Goal: Task Accomplishment & Management: Complete application form

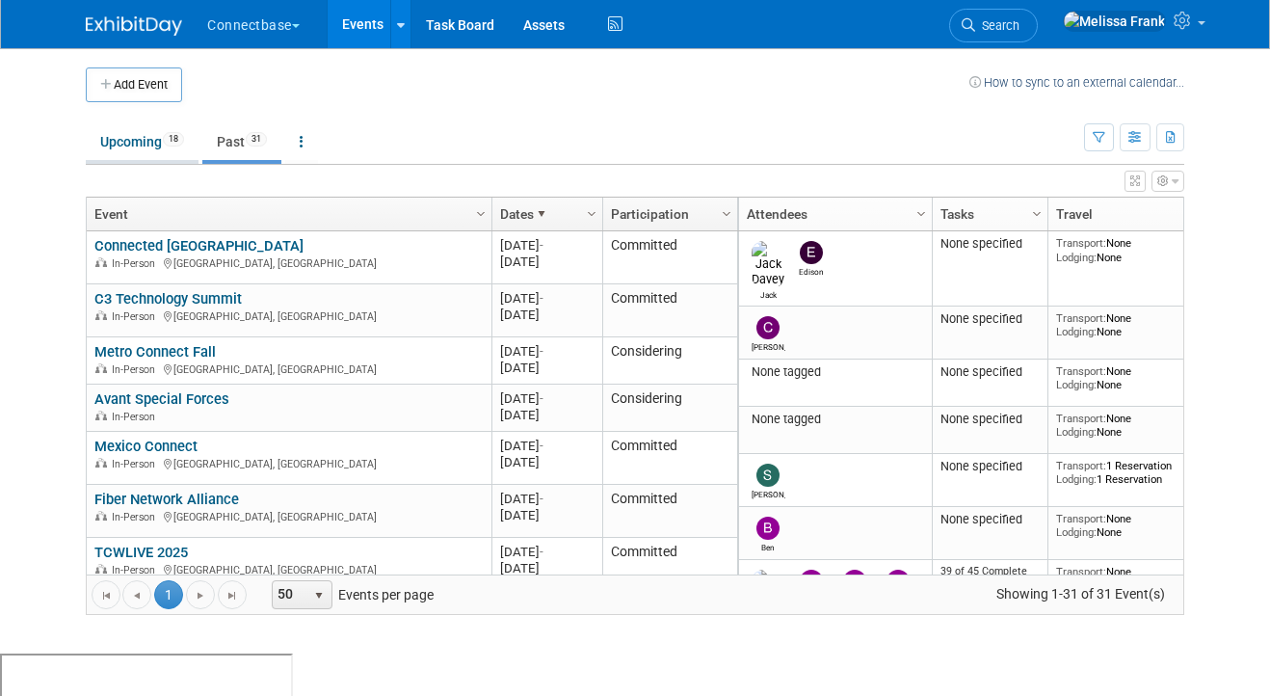
click at [140, 150] on link "Upcoming 18" at bounding box center [142, 141] width 113 height 37
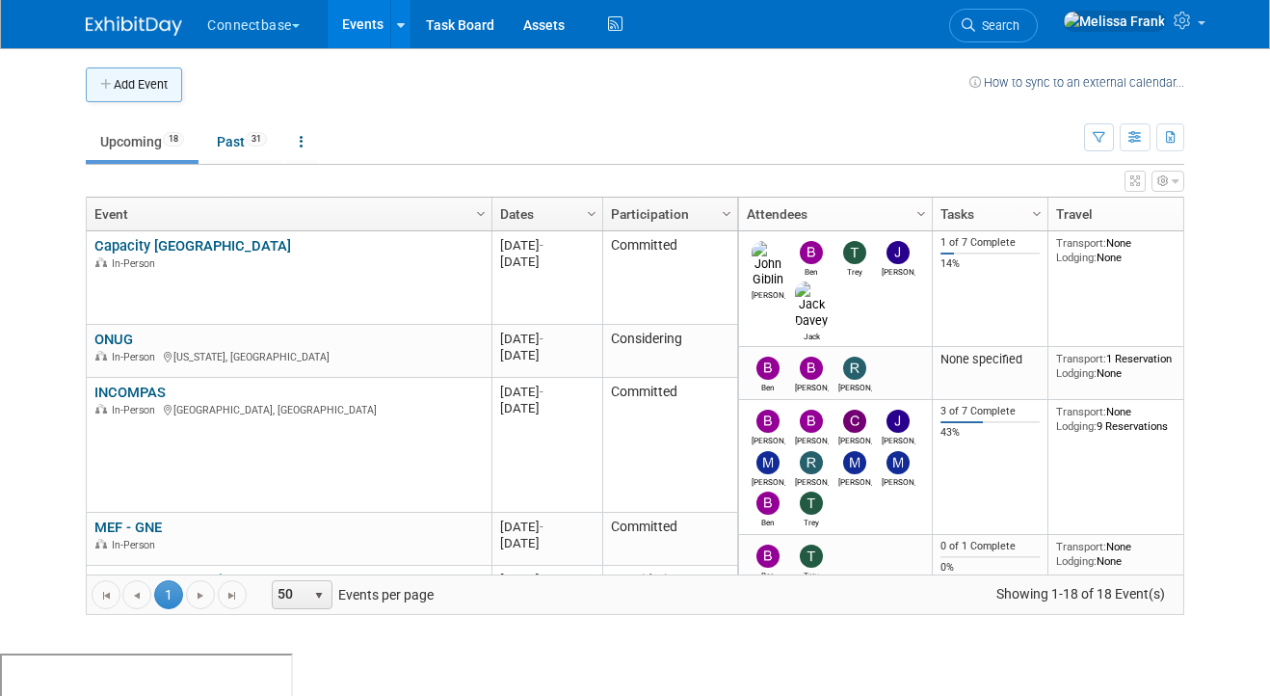
click at [136, 79] on button "Add Event" at bounding box center [134, 84] width 96 height 35
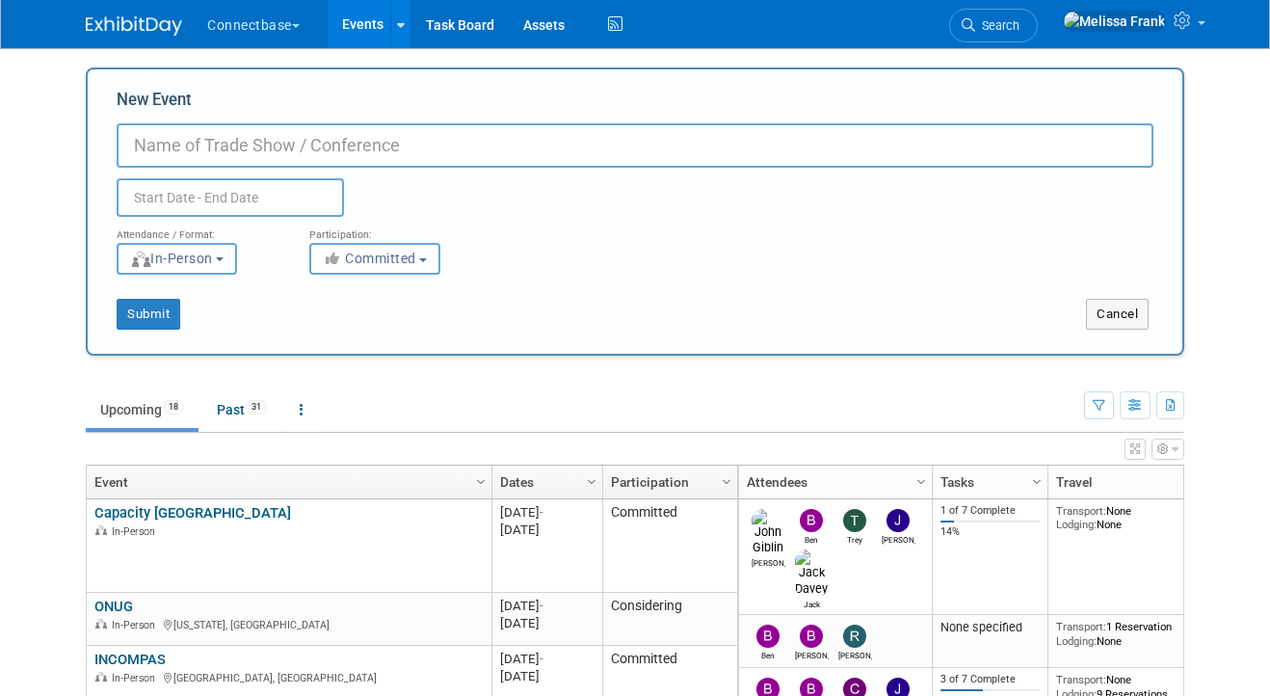
click at [198, 147] on input "New Event" at bounding box center [635, 145] width 1037 height 44
type input "M"
type input "2026 - Metro Connect"
click at [240, 197] on input "text" at bounding box center [230, 197] width 227 height 39
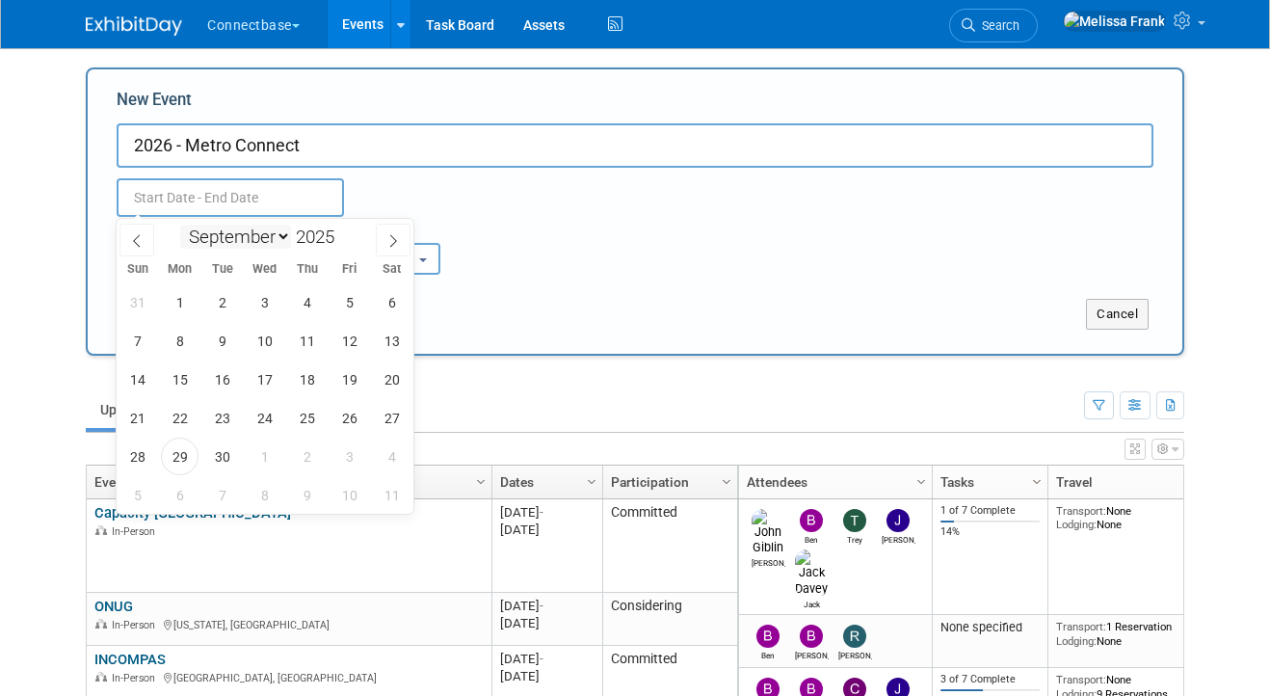
click at [260, 243] on select "January February March April May June July August September October November De…" at bounding box center [235, 237] width 111 height 24
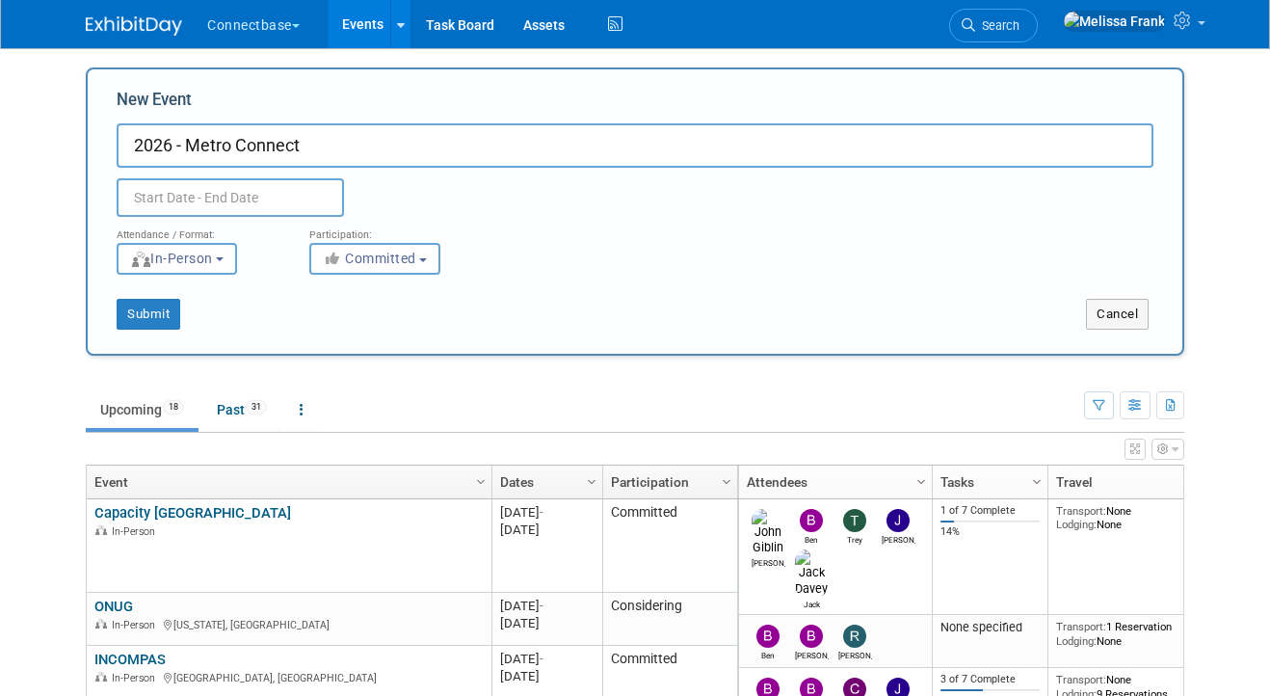
click at [414, 235] on div "Participation:" at bounding box center [391, 229] width 164 height 25
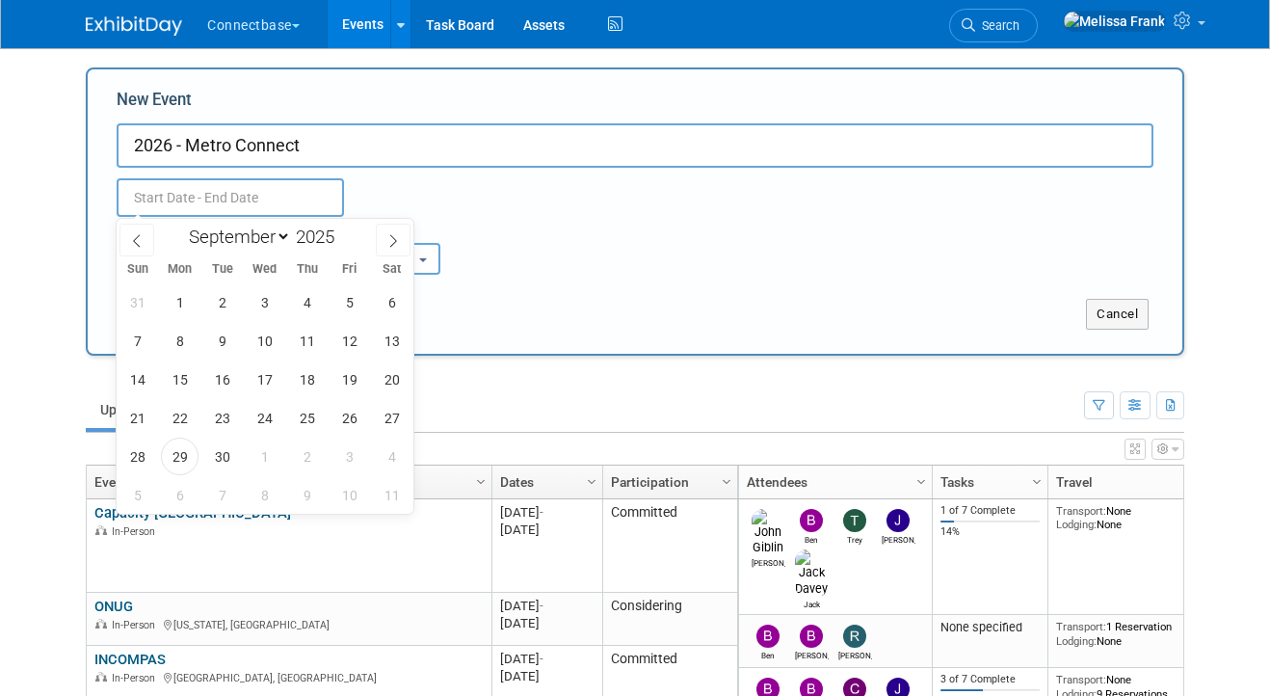
click at [322, 187] on input "text" at bounding box center [230, 197] width 227 height 39
click at [334, 237] on input "2025" at bounding box center [320, 237] width 58 height 22
click at [340, 240] on span at bounding box center [341, 243] width 13 height 12
click at [342, 226] on span at bounding box center [341, 232] width 13 height 12
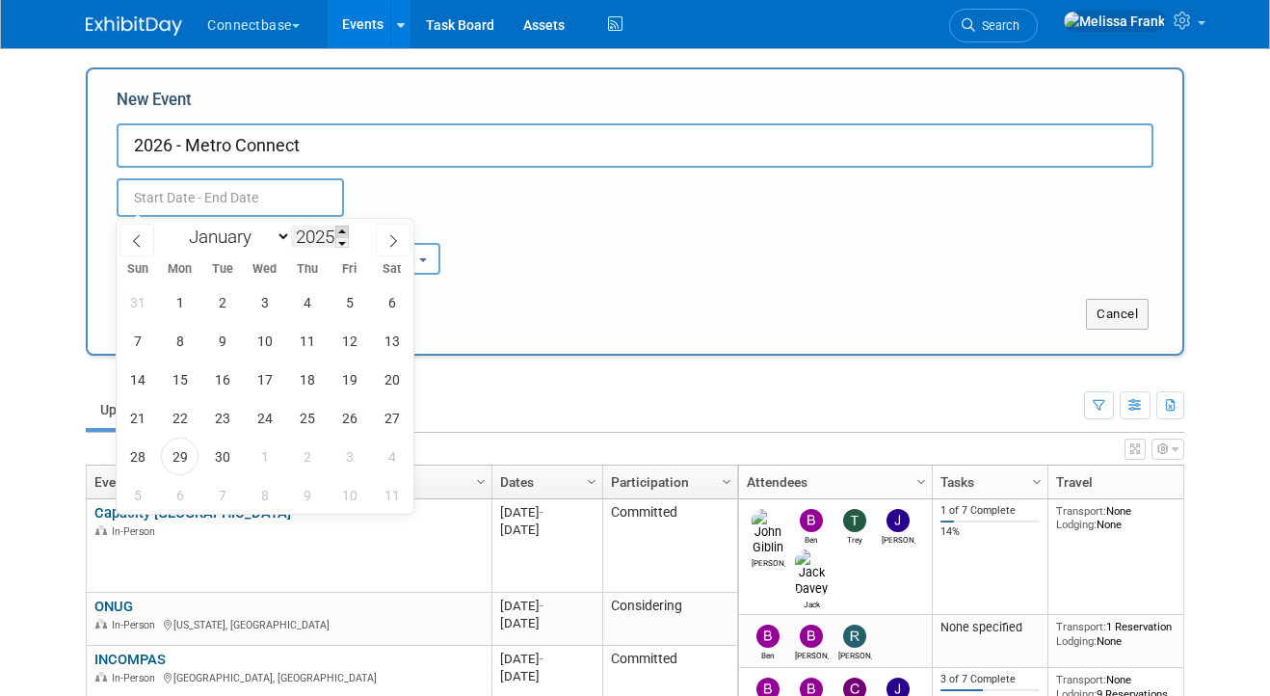
type input "2026"
click at [194, 250] on div "January February March April May June July August September October November De…" at bounding box center [264, 235] width 223 height 33
click at [237, 222] on div "January February March April May June July August September October November De…" at bounding box center [264, 235] width 223 height 33
click at [241, 236] on select "January February March April May June July August September October November De…" at bounding box center [235, 237] width 111 height 24
select select "1"
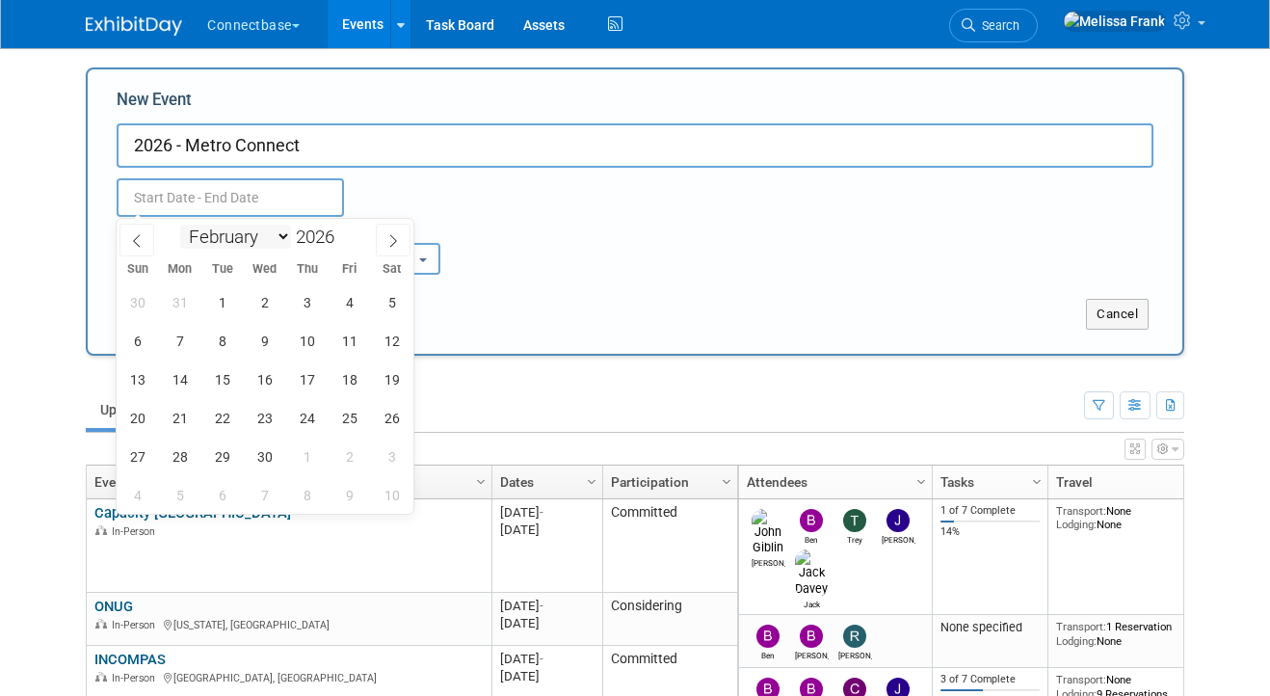
click at [180, 225] on select "January February March April May June July August September October November De…" at bounding box center [235, 237] width 111 height 24
click at [185, 421] on span "23" at bounding box center [180, 418] width 38 height 38
click at [261, 421] on span "25" at bounding box center [265, 418] width 38 height 38
type input "Feb 23, 2026 to Feb 25, 2026"
click at [467, 184] on div "Feb 23, 2026 to Feb 25, 2026 (3 days) Duplicate Event Warning" at bounding box center [635, 192] width 1066 height 49
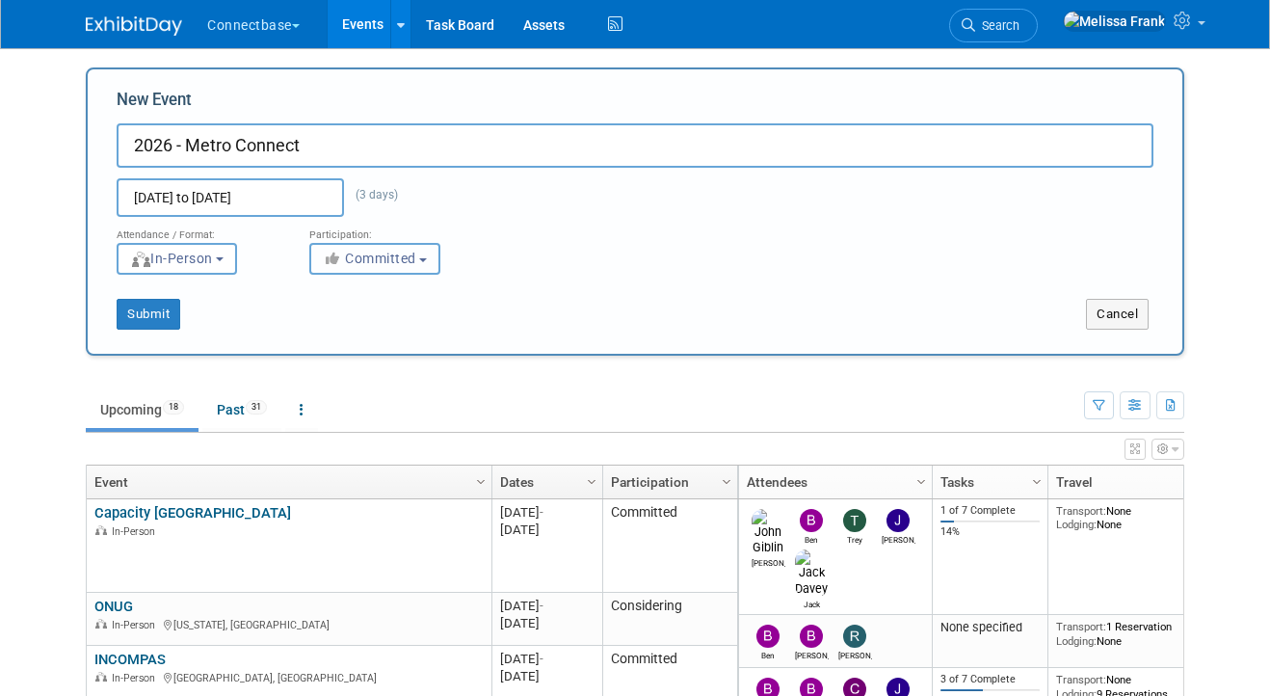
click at [389, 266] on span "Committed" at bounding box center [369, 258] width 93 height 15
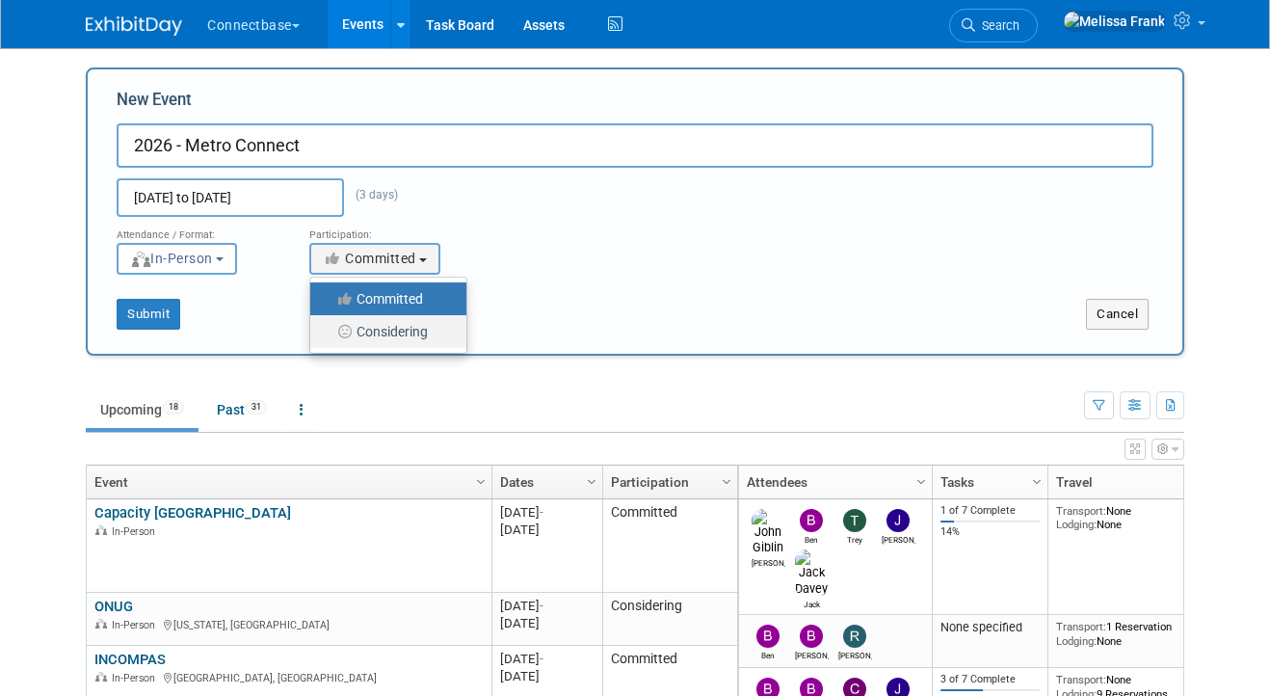
click at [391, 319] on label "Considering" at bounding box center [383, 331] width 127 height 25
click at [328, 326] on input "Considering" at bounding box center [321, 332] width 13 height 13
select select "2"
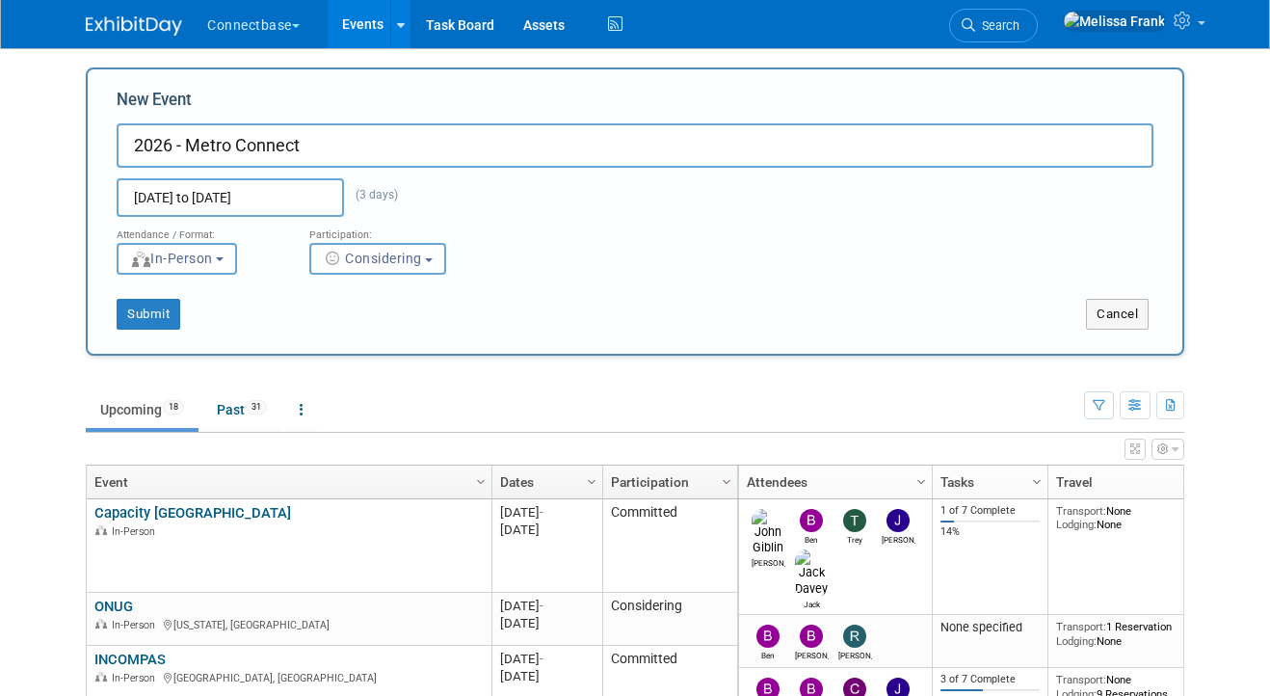
click at [144, 296] on div "Submit Cancel" at bounding box center [635, 302] width 1066 height 55
click at [159, 312] on button "Submit" at bounding box center [149, 314] width 64 height 31
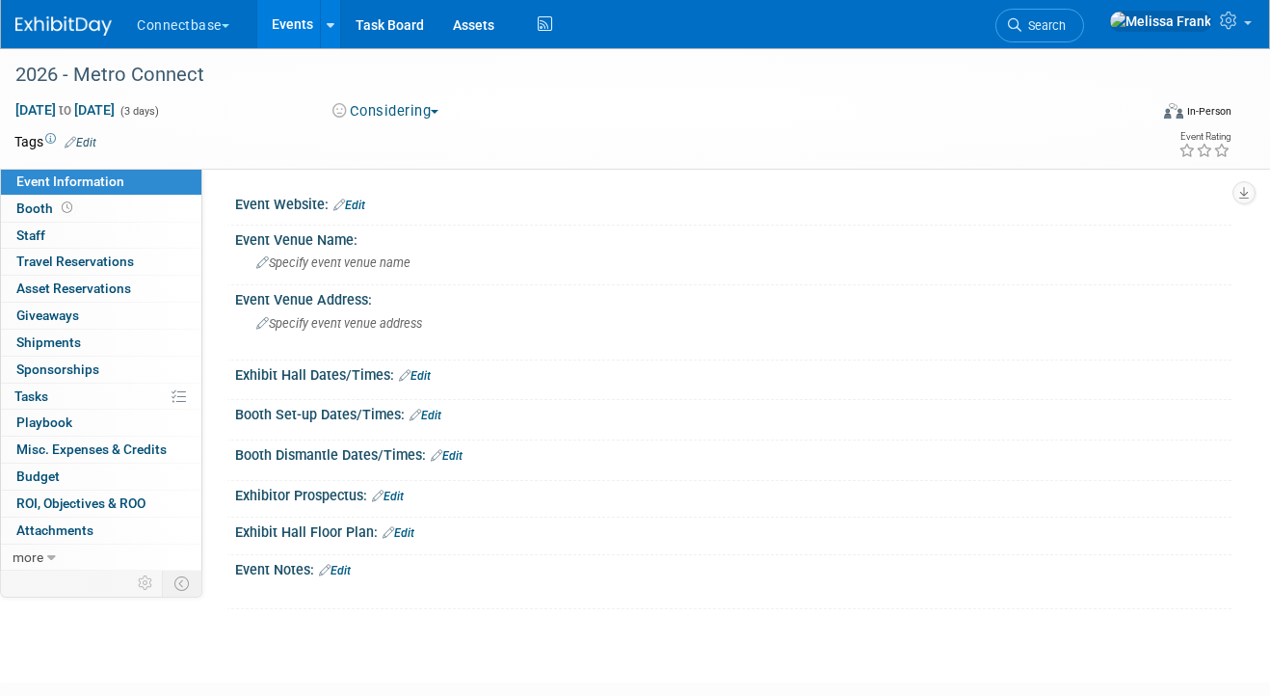
click at [400, 490] on link "Edit" at bounding box center [388, 496] width 32 height 13
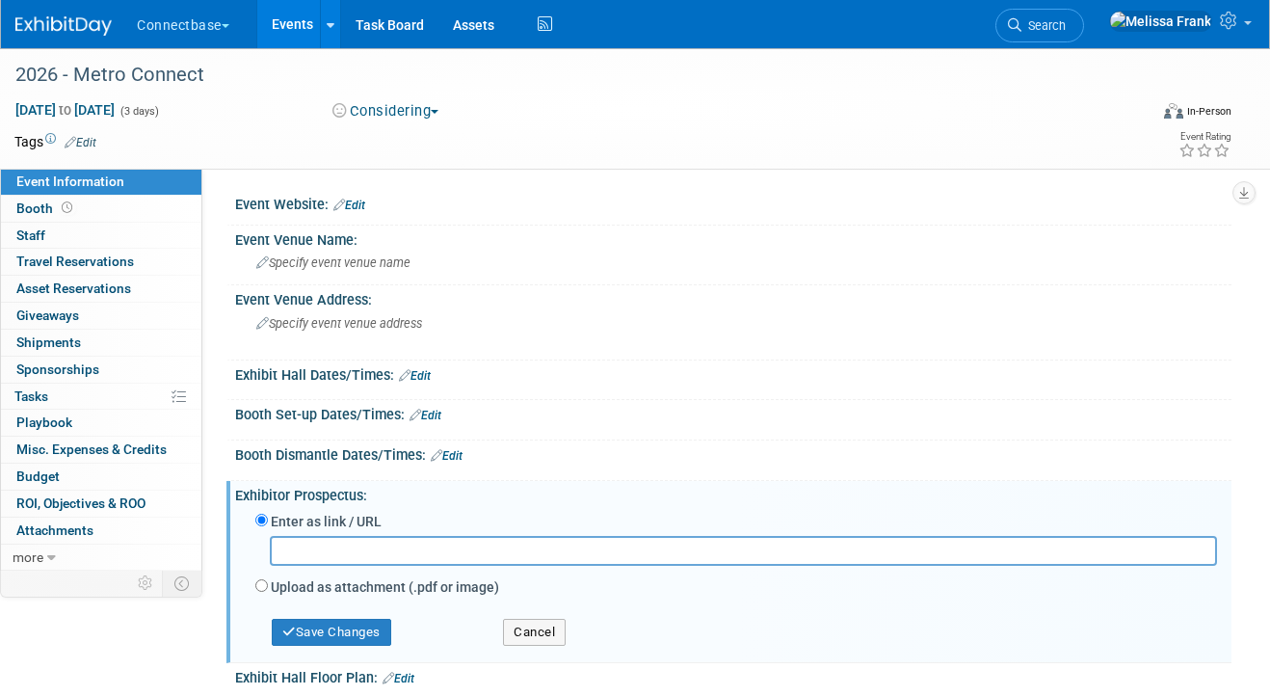
scroll to position [93, 0]
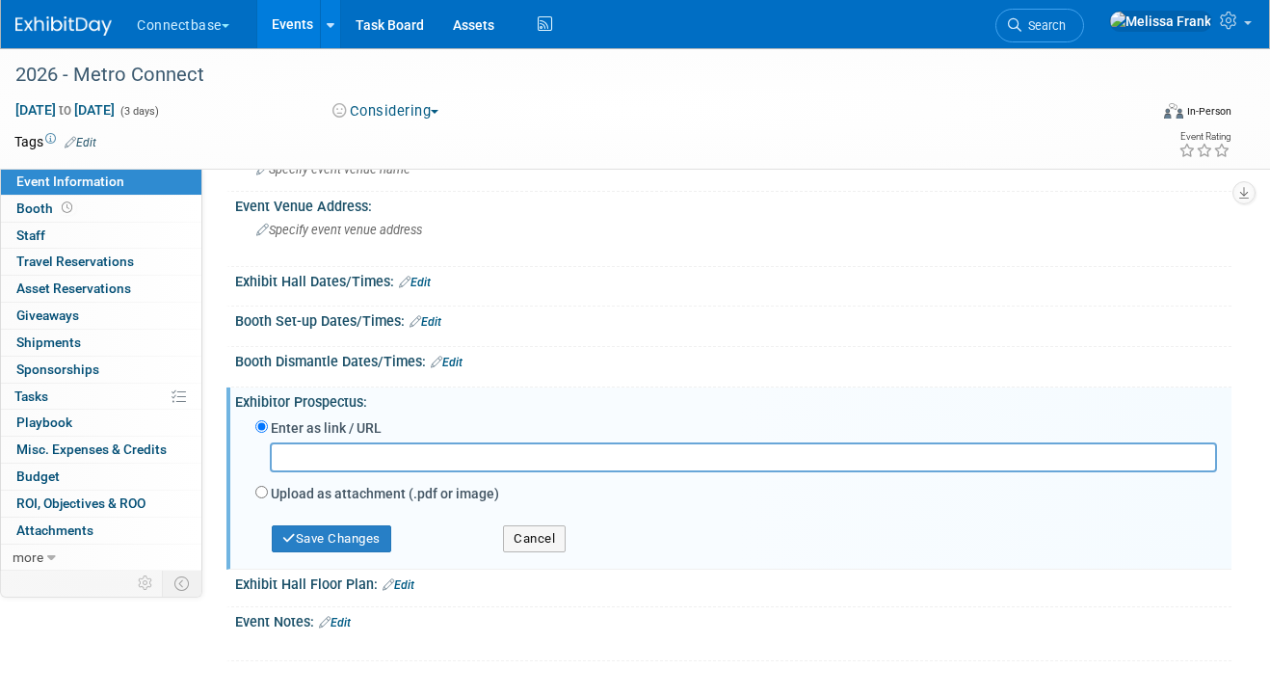
click at [383, 494] on label "Upload as attachment (.pdf or image)" at bounding box center [385, 493] width 228 height 19
click at [268, 494] on input "Upload as attachment (.pdf or image)" at bounding box center [261, 492] width 13 height 13
radio input "true"
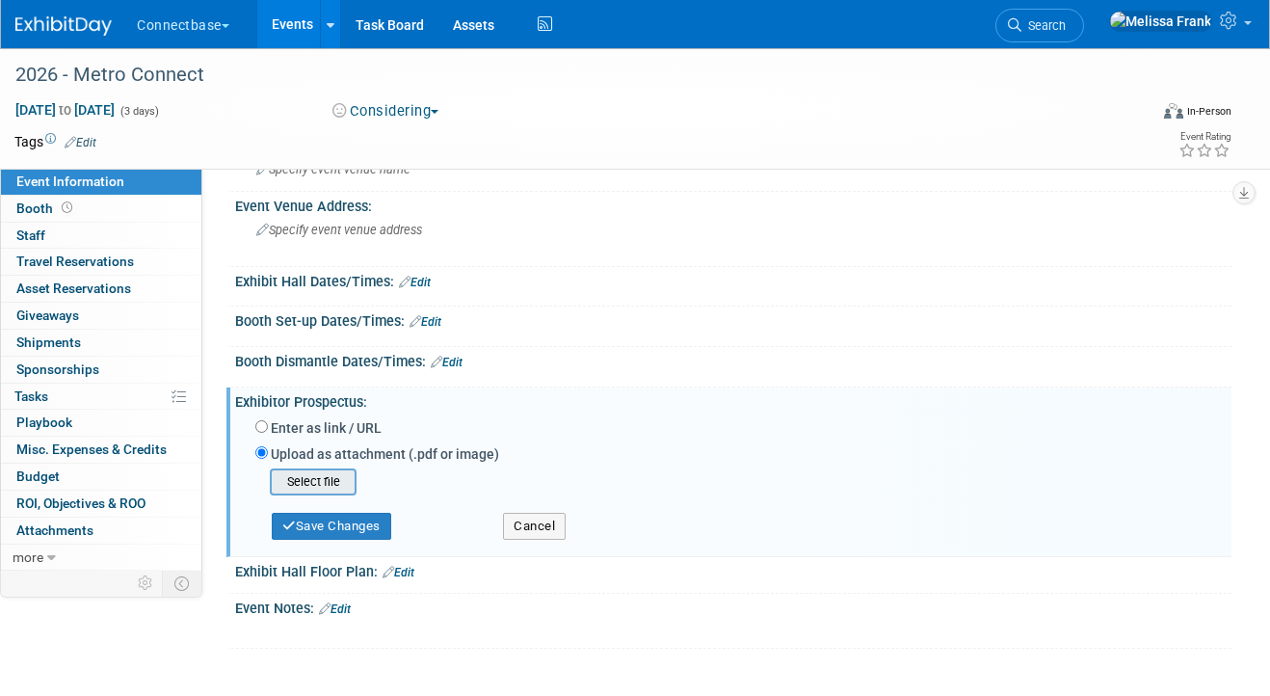
click at [353, 478] on input "file" at bounding box center [239, 481] width 229 height 23
click at [331, 484] on input "file" at bounding box center [239, 481] width 229 height 23
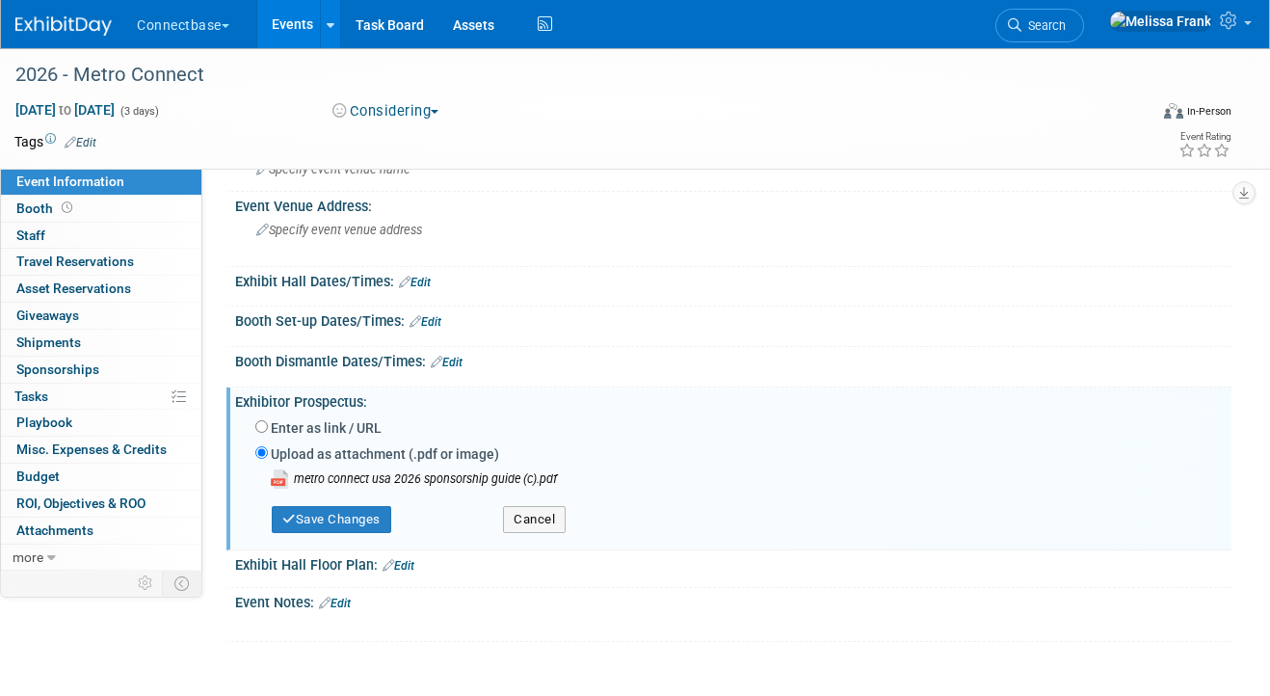
scroll to position [0, 0]
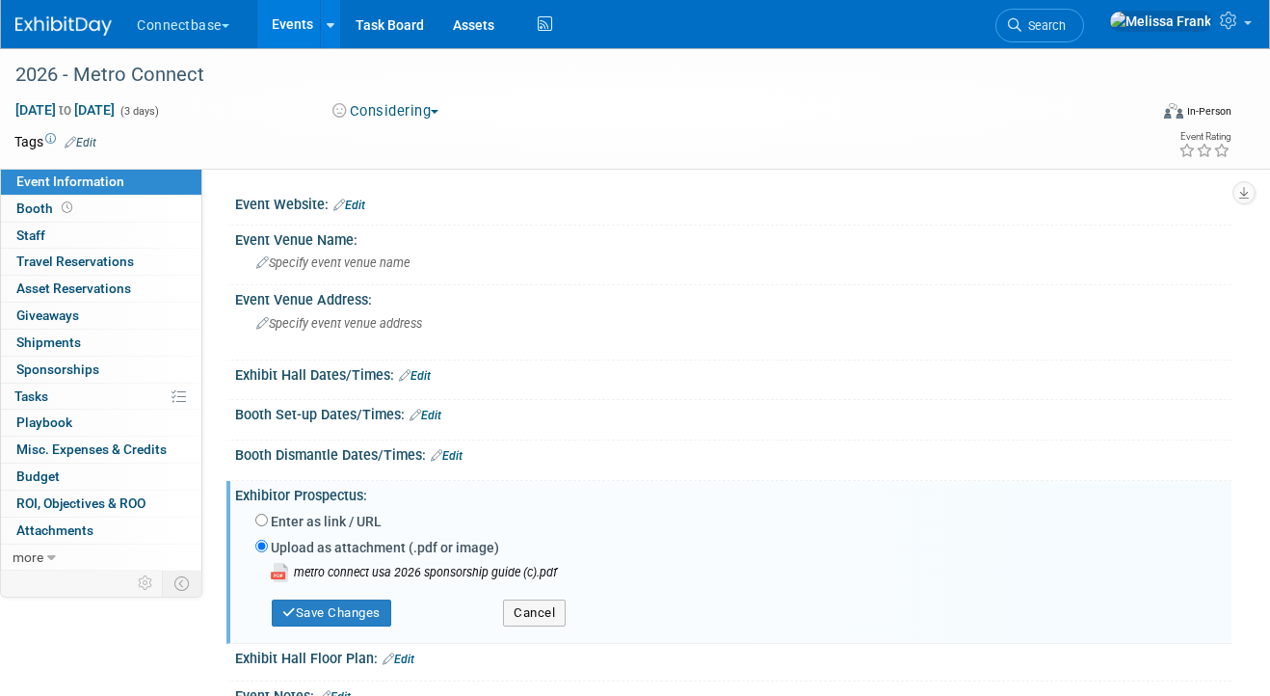
click at [348, 201] on link "Edit" at bounding box center [350, 205] width 32 height 13
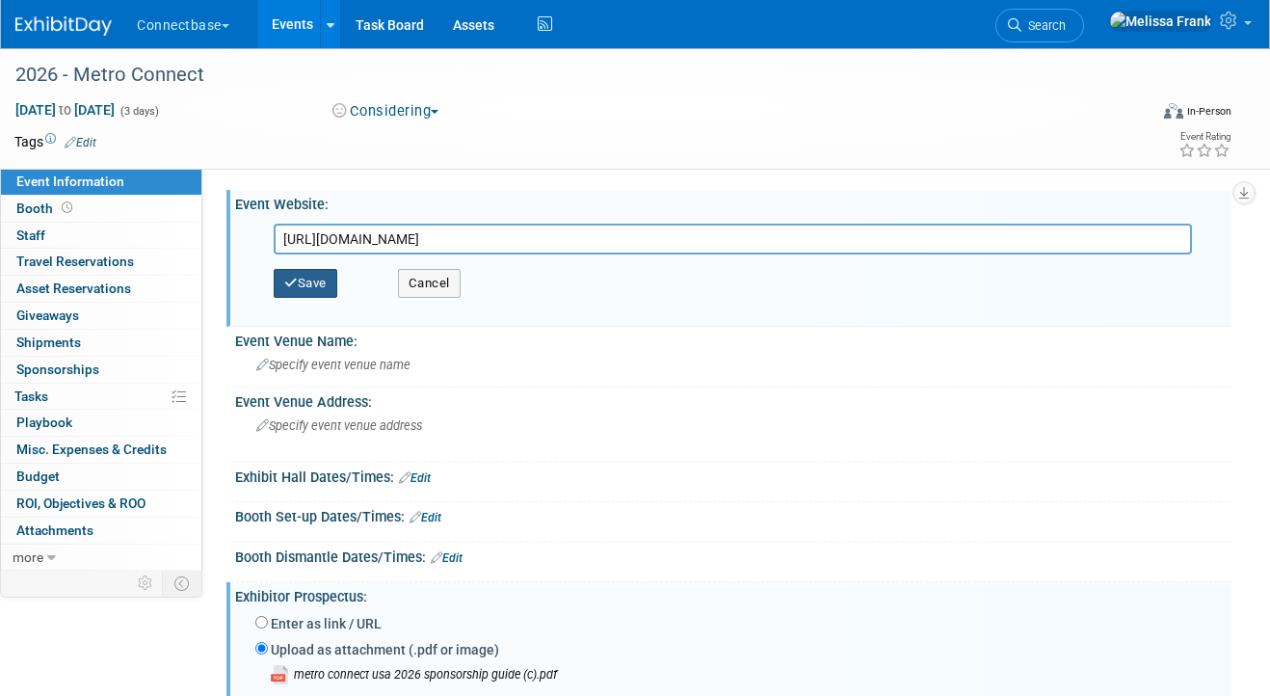
type input "[URL][DOMAIN_NAME]"
click at [305, 276] on button "Save" at bounding box center [306, 283] width 64 height 29
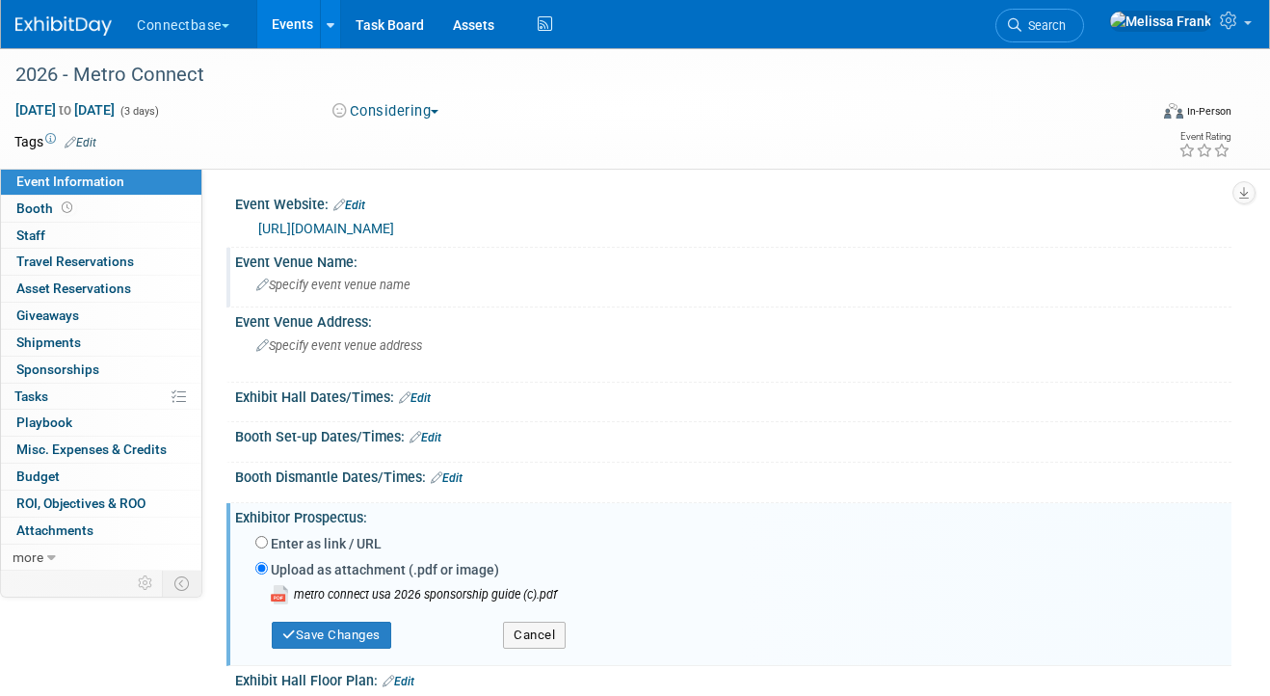
click at [330, 282] on span "Specify event venue name" at bounding box center [333, 285] width 154 height 14
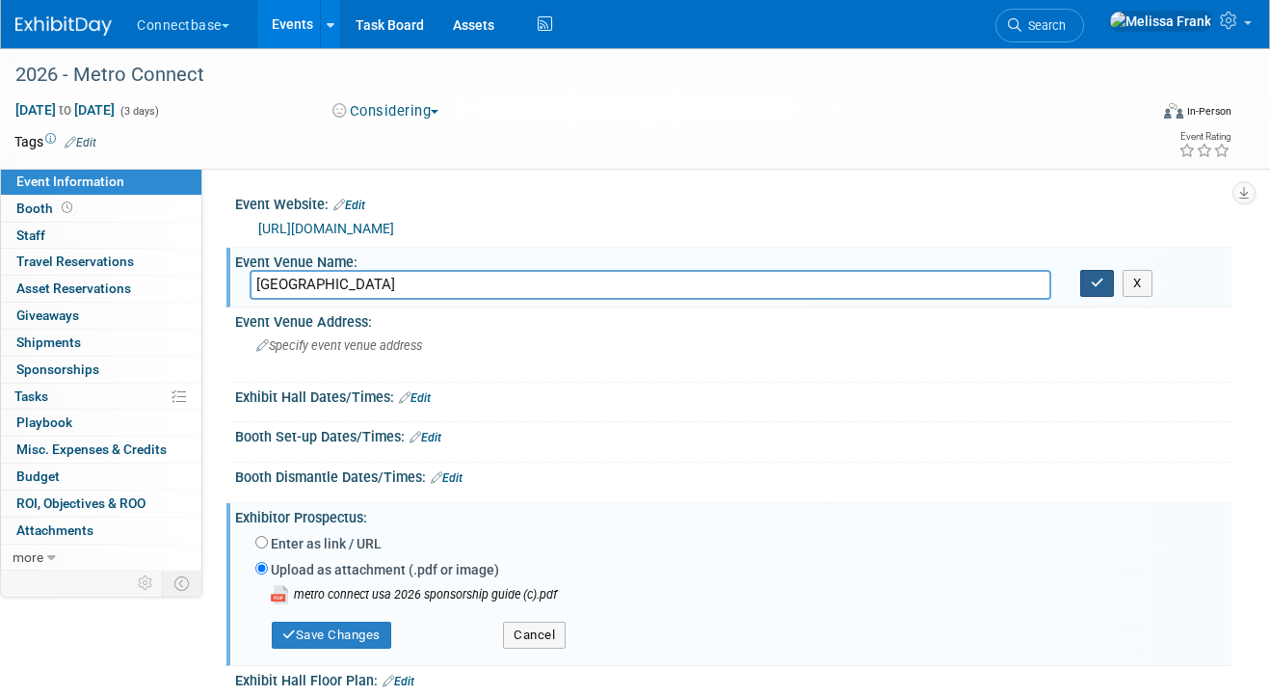
type input "Marriott Harbor Beach Resort & Spa"
click at [1091, 288] on icon "button" at bounding box center [1097, 283] width 13 height 13
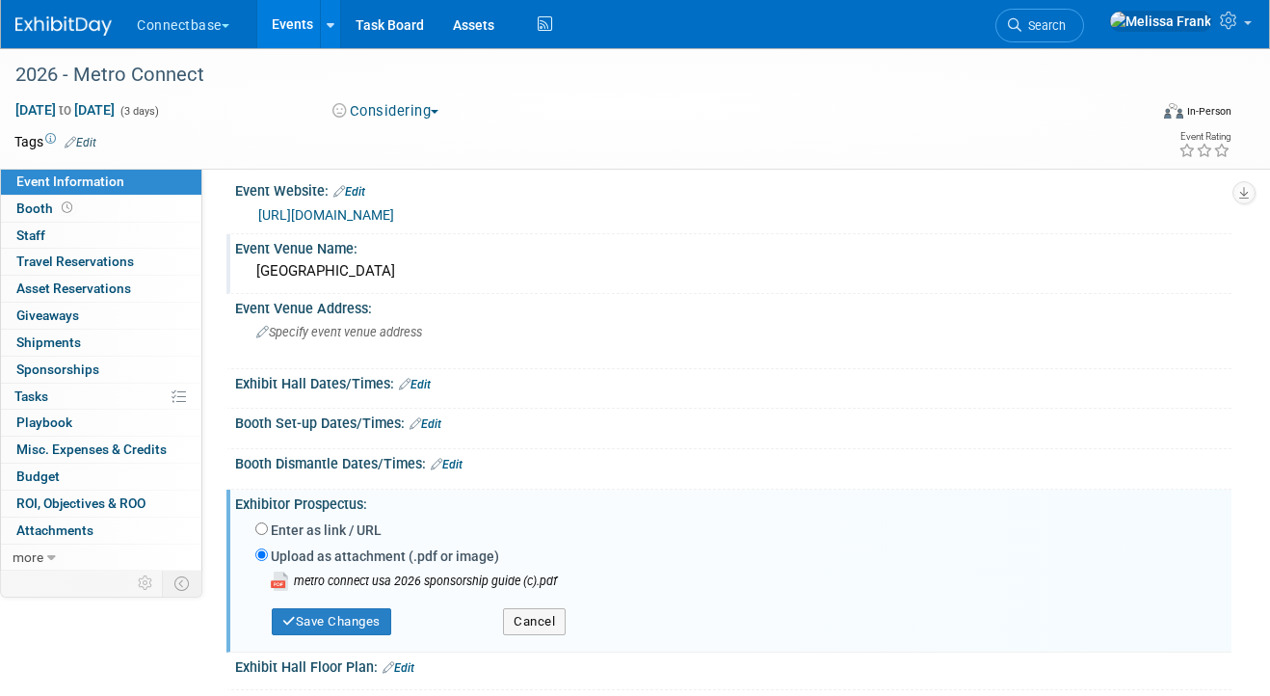
scroll to position [14, 0]
click at [346, 616] on button "Save Changes" at bounding box center [332, 620] width 120 height 27
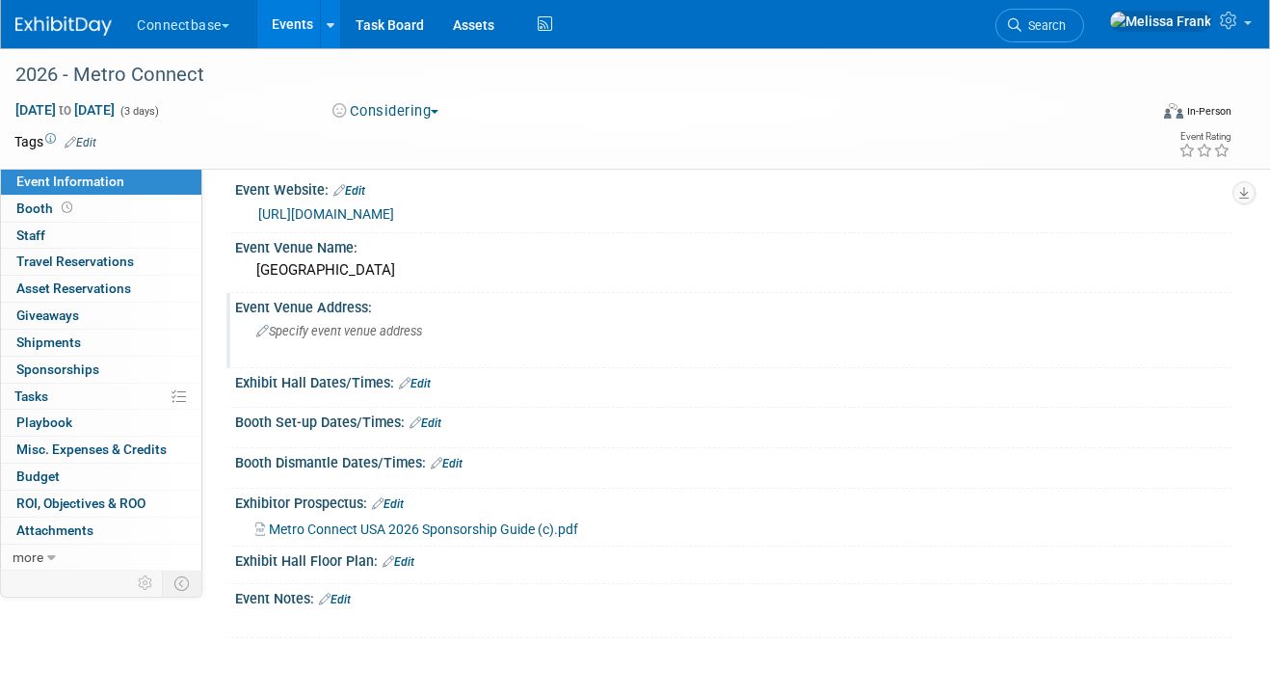
click at [341, 325] on span "Specify event venue address" at bounding box center [339, 331] width 166 height 14
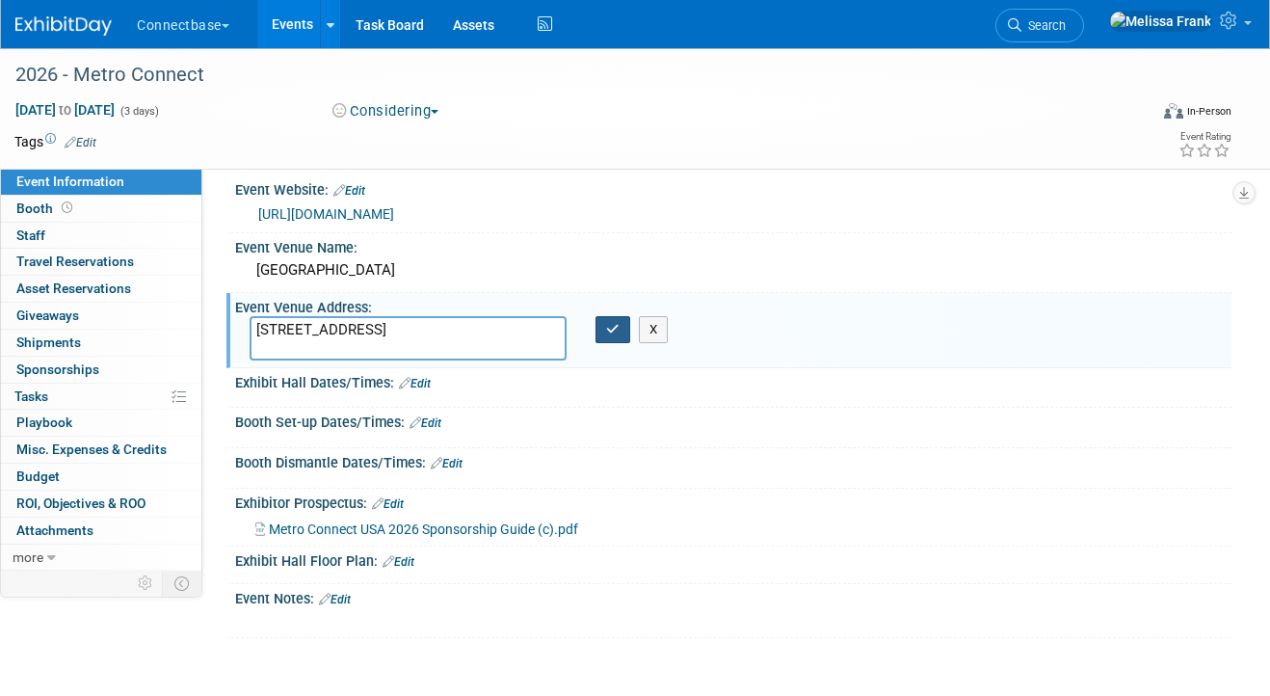
type textarea "3030 Holiday Dr, Fort Lauderdale, FL 33316"
click at [619, 334] on icon "button" at bounding box center [612, 329] width 13 height 13
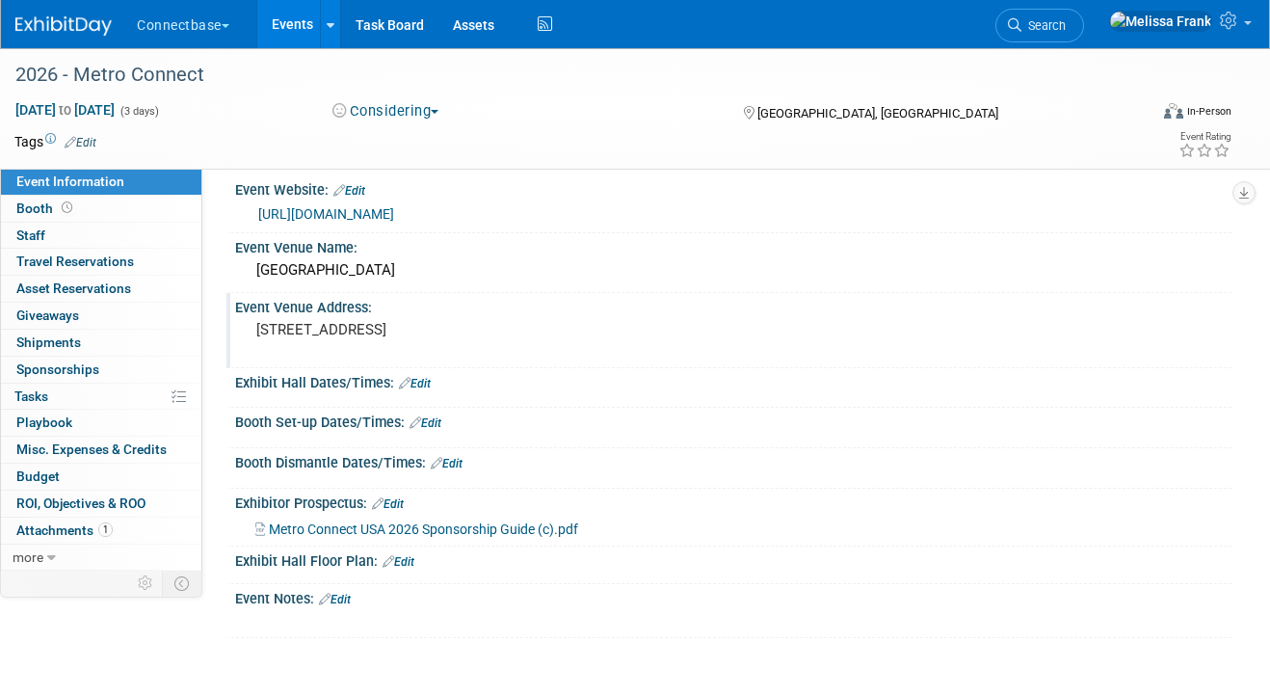
click at [300, 18] on link "Events" at bounding box center [292, 24] width 70 height 48
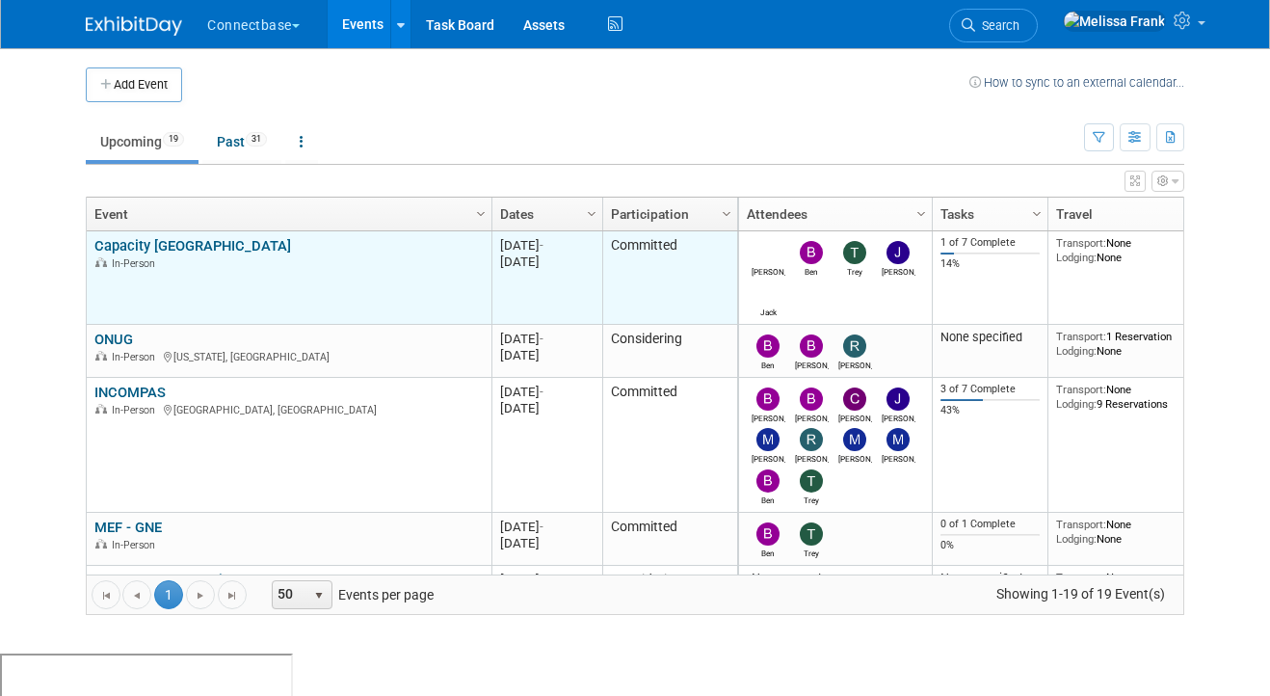
click at [155, 238] on link "Capacity [GEOGRAPHIC_DATA]" at bounding box center [192, 245] width 197 height 17
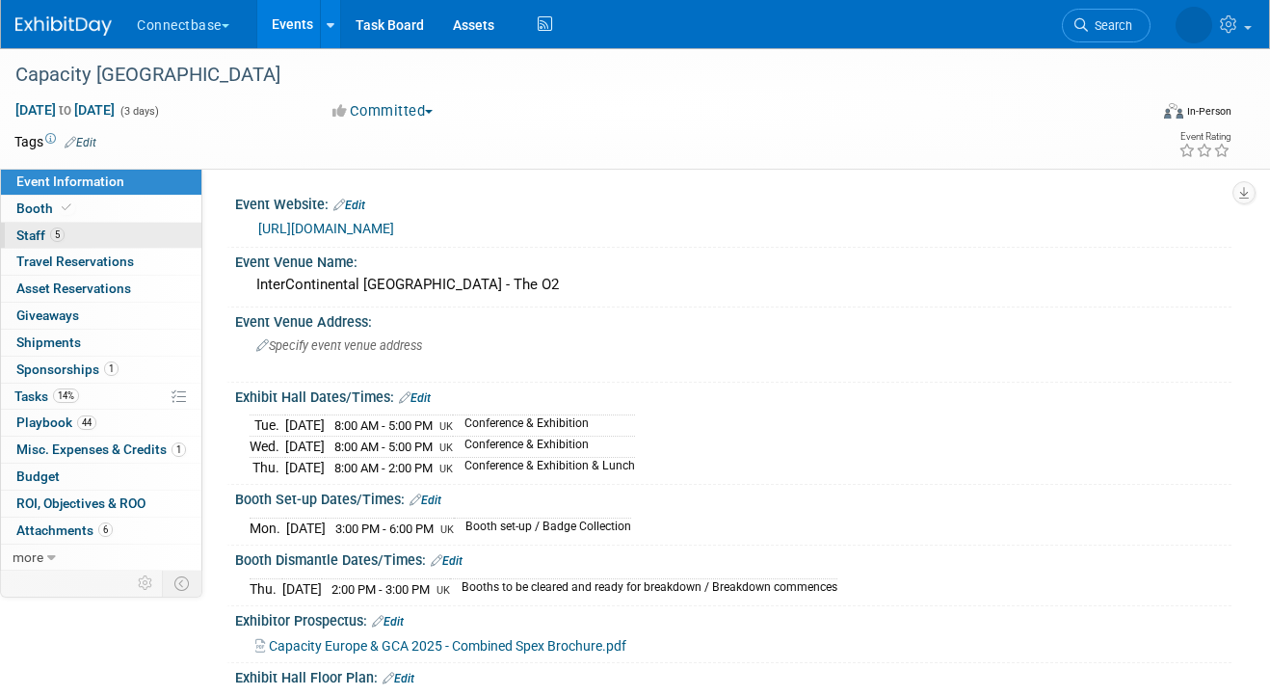
click at [101, 234] on link "5 Staff 5" at bounding box center [101, 236] width 200 height 26
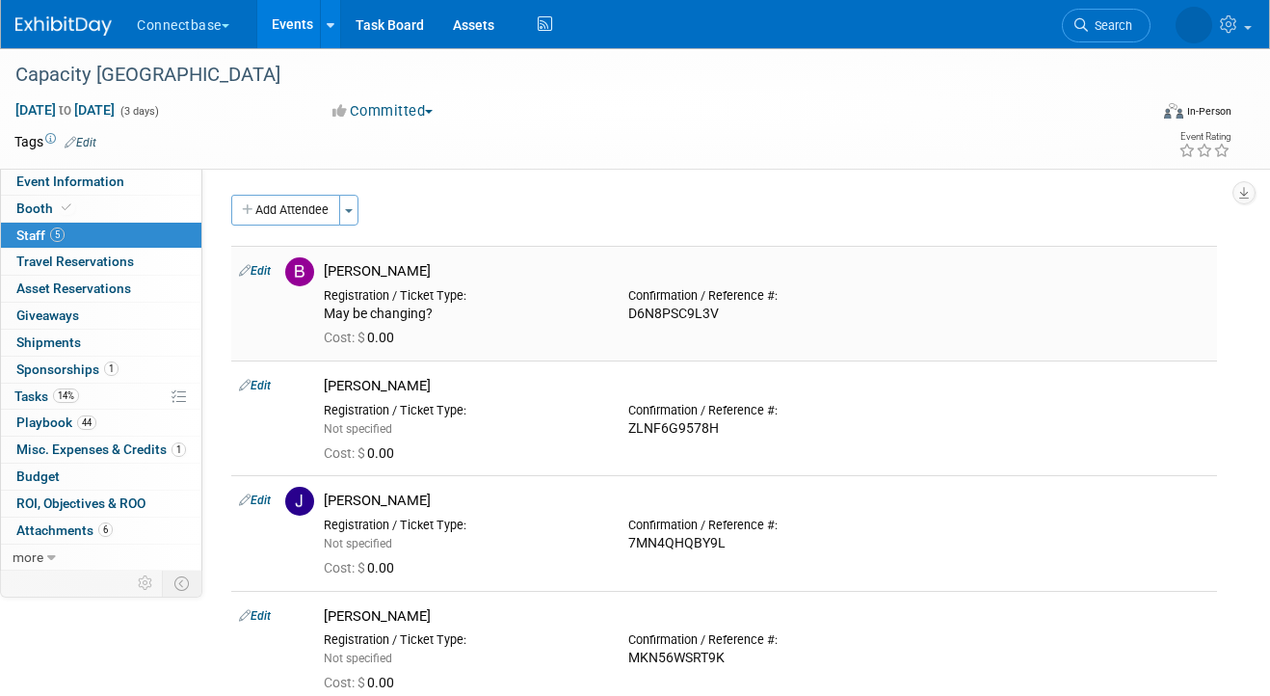
click at [247, 255] on td "Edit" at bounding box center [254, 303] width 46 height 115
click at [253, 262] on td "Edit" at bounding box center [254, 303] width 46 height 115
click at [254, 268] on link "Edit" at bounding box center [255, 270] width 32 height 13
select select "5a309a58-1caa-4a1e-b031-5fcebf7888a3"
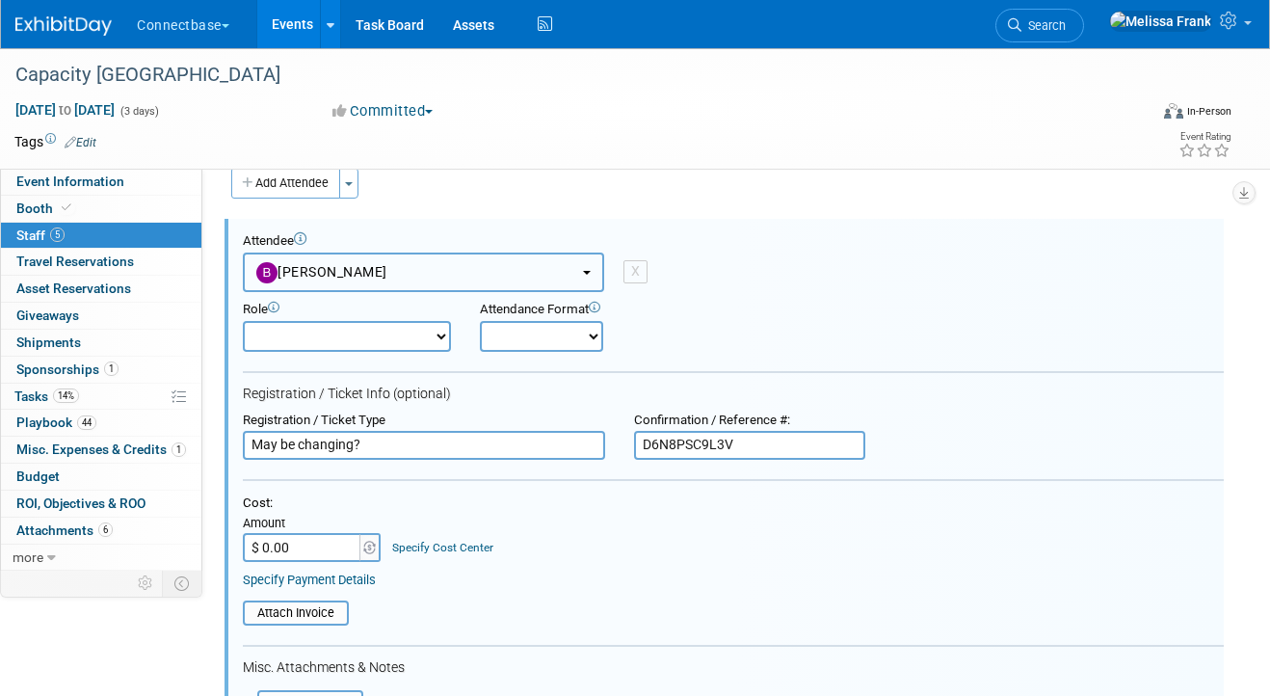
click at [331, 271] on span "Ben Edmond" at bounding box center [321, 271] width 131 height 15
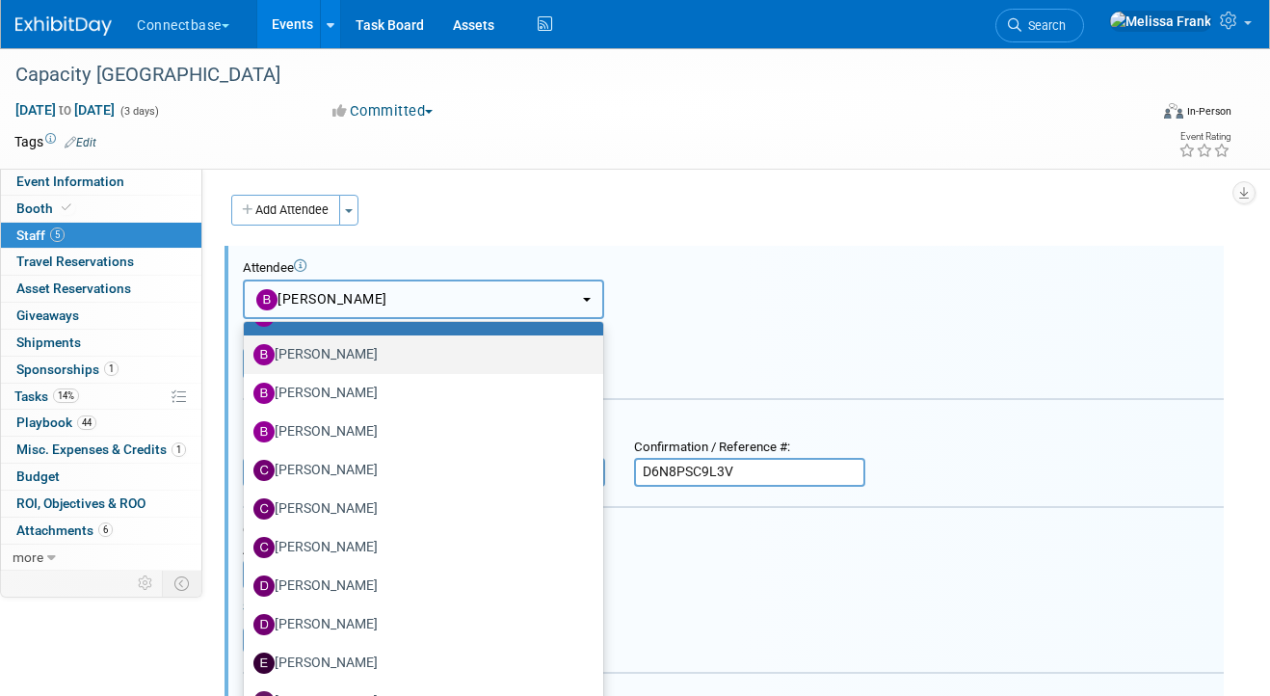
scroll to position [120, 0]
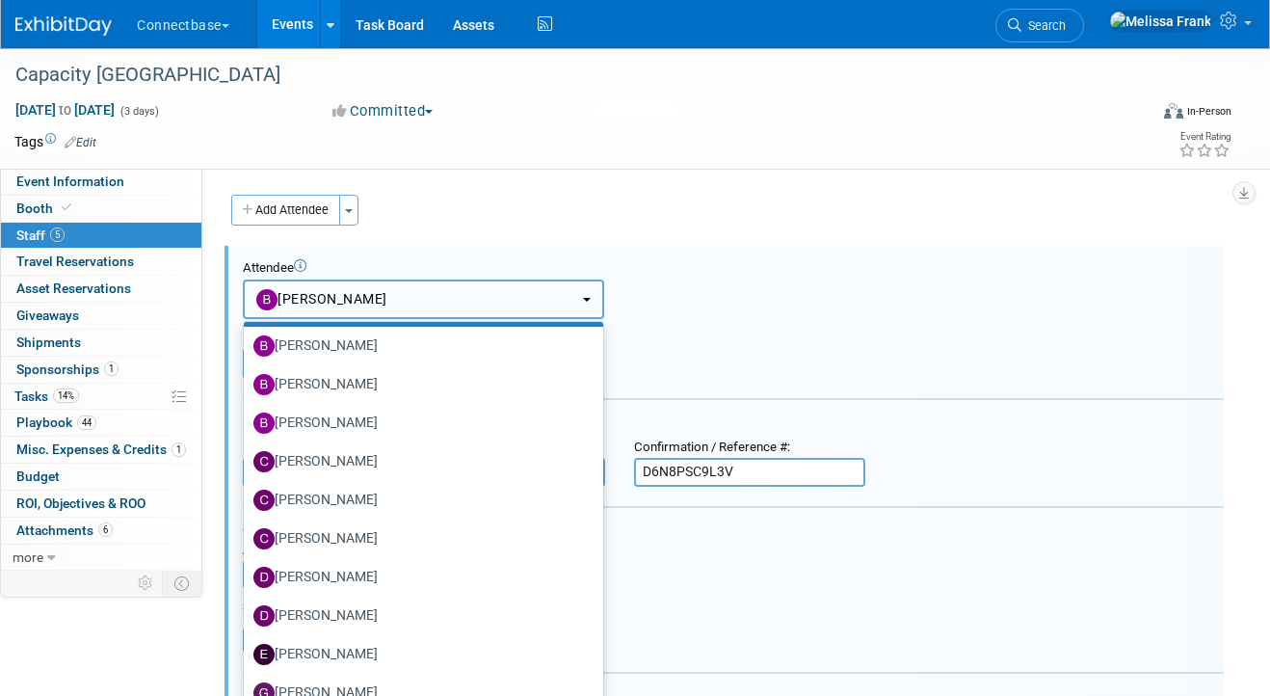
click at [474, 282] on button "Ben Edmond" at bounding box center [423, 300] width 361 height 40
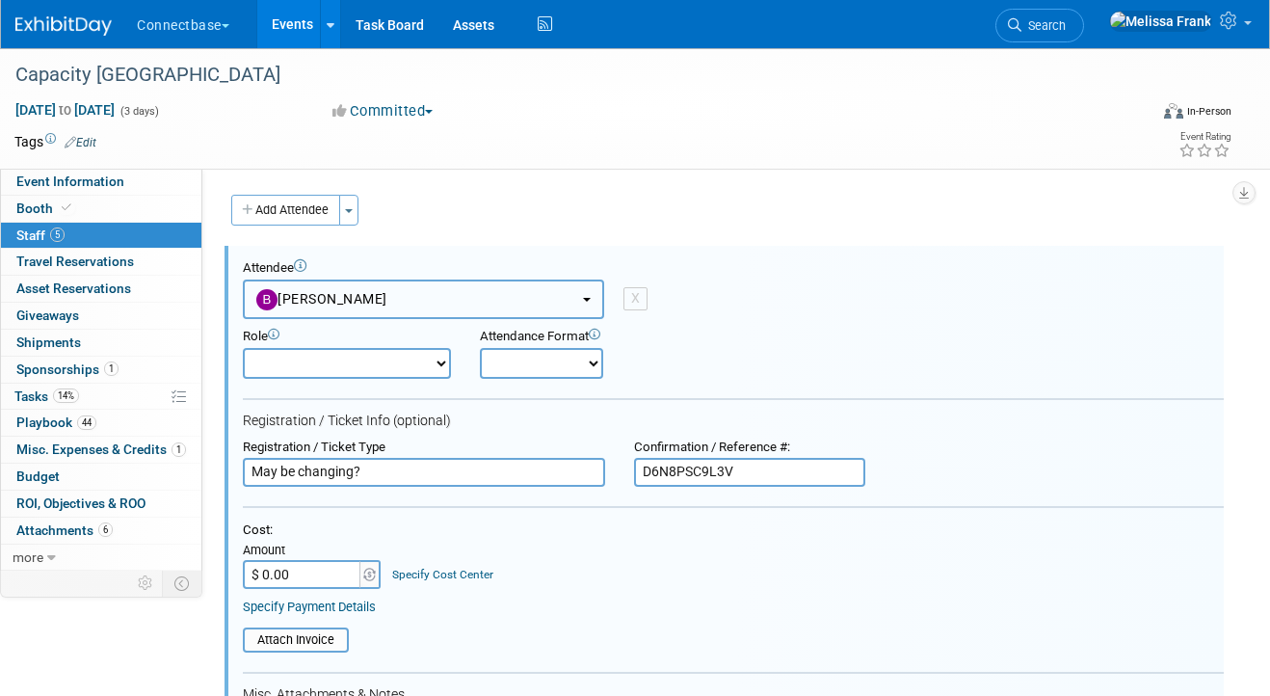
click at [329, 301] on span "Ben Edmond" at bounding box center [321, 298] width 131 height 15
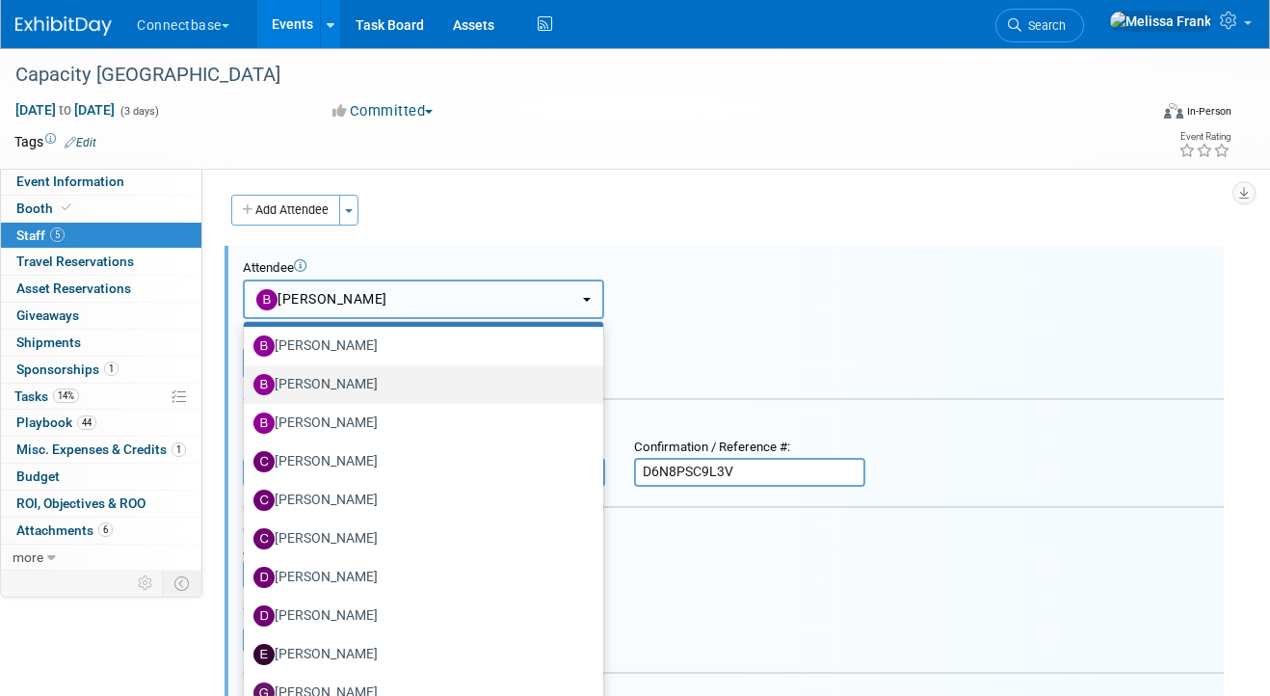
scroll to position [0, 0]
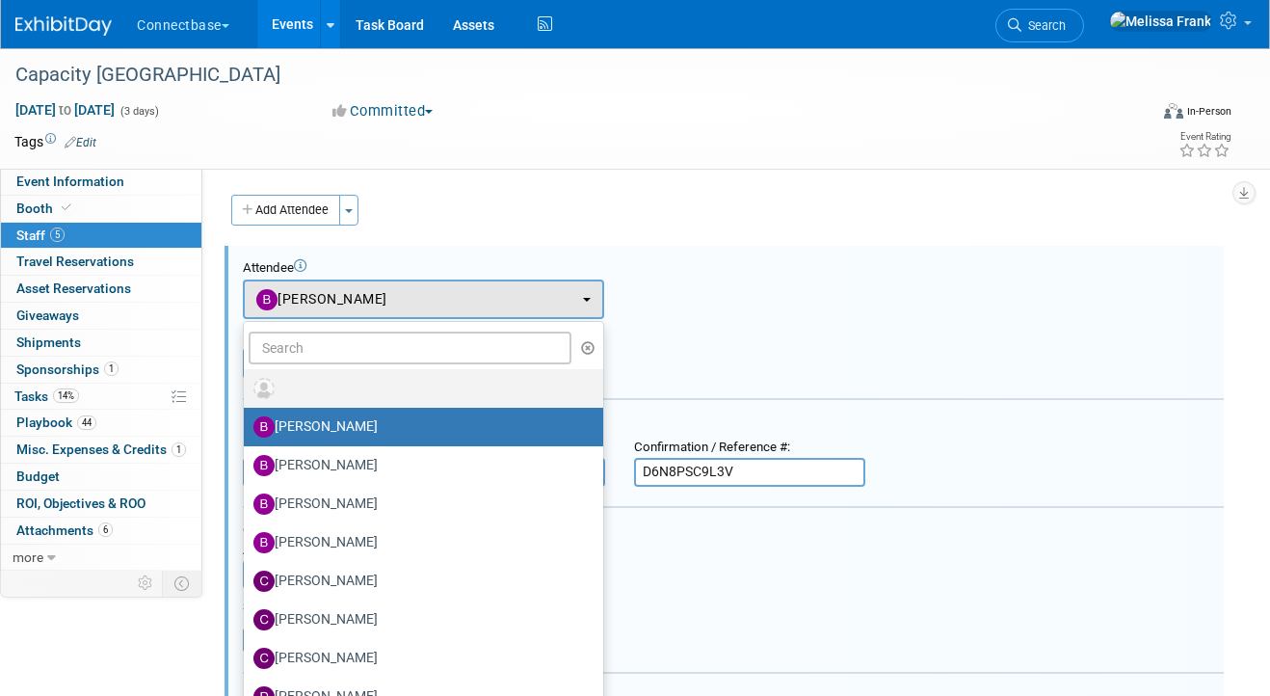
click at [302, 385] on label at bounding box center [419, 388] width 331 height 31
click at [247, 385] on input "radio" at bounding box center [240, 386] width 13 height 13
select select
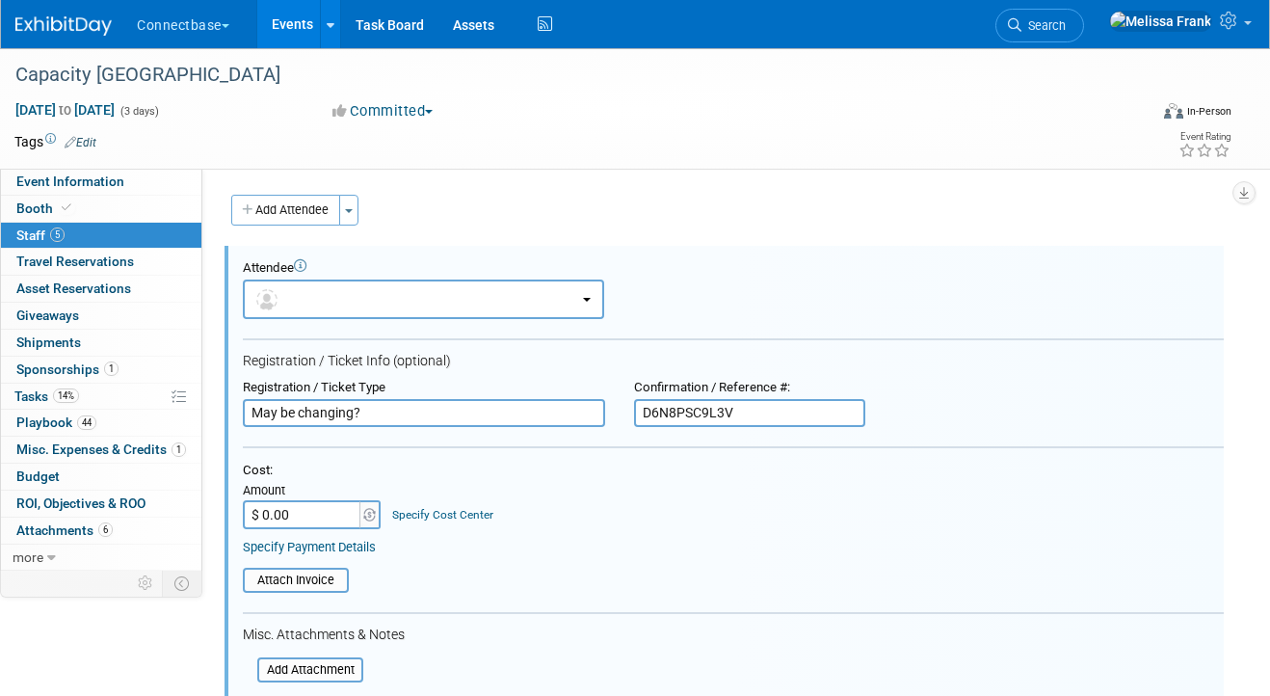
click at [459, 415] on input "May be changing?" at bounding box center [424, 413] width 362 height 29
type input "[PERSON_NAME]"
click at [798, 411] on input "D6N8PSC9L3V" at bounding box center [749, 413] width 231 height 29
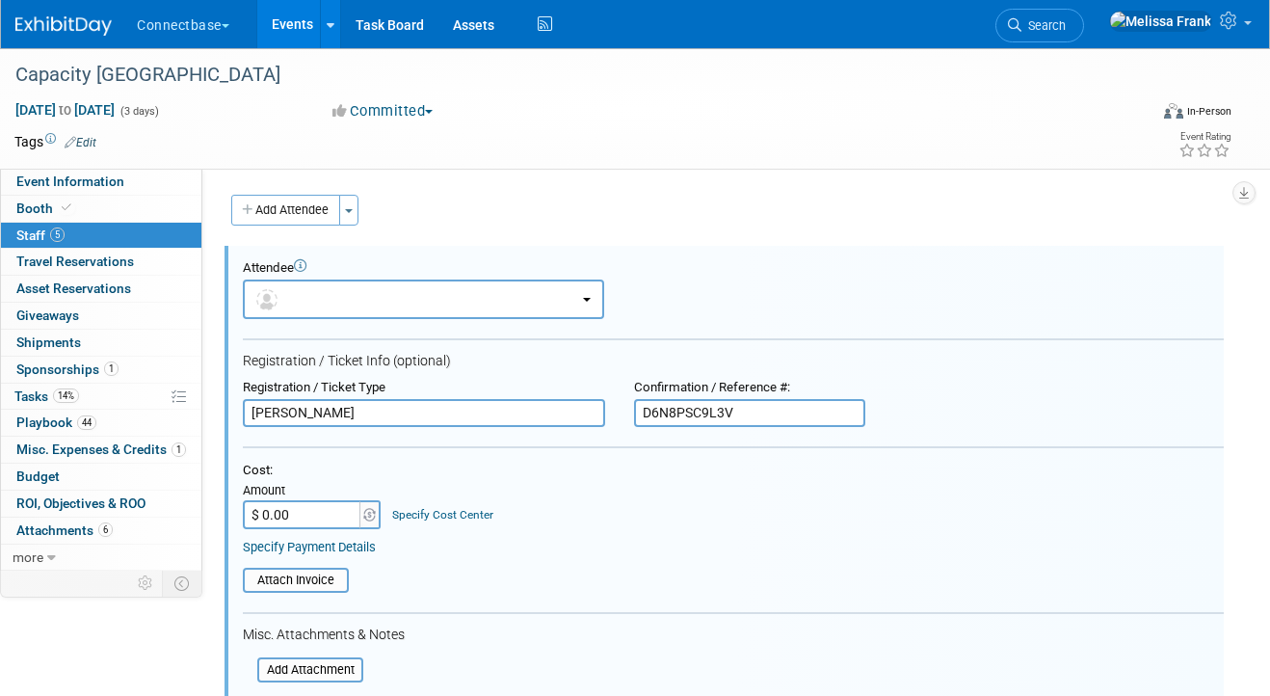
click at [798, 411] on input "D6N8PSC9L3V" at bounding box center [749, 413] width 231 height 29
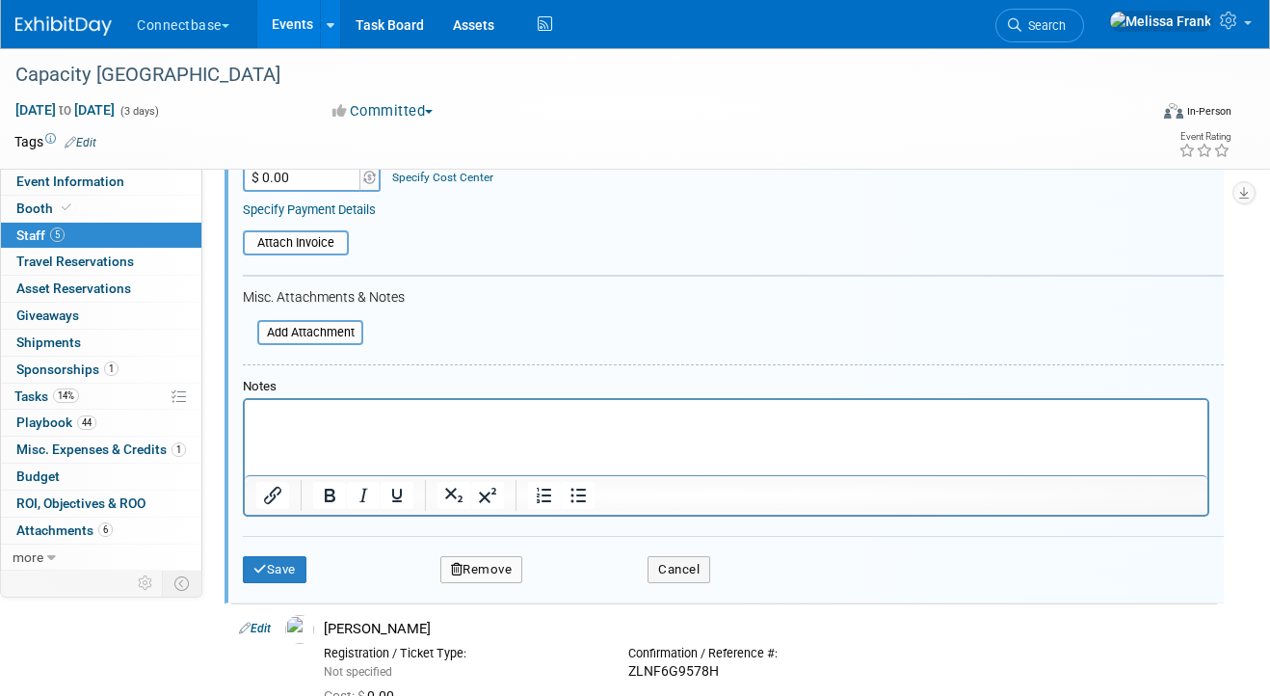
scroll to position [373, 0]
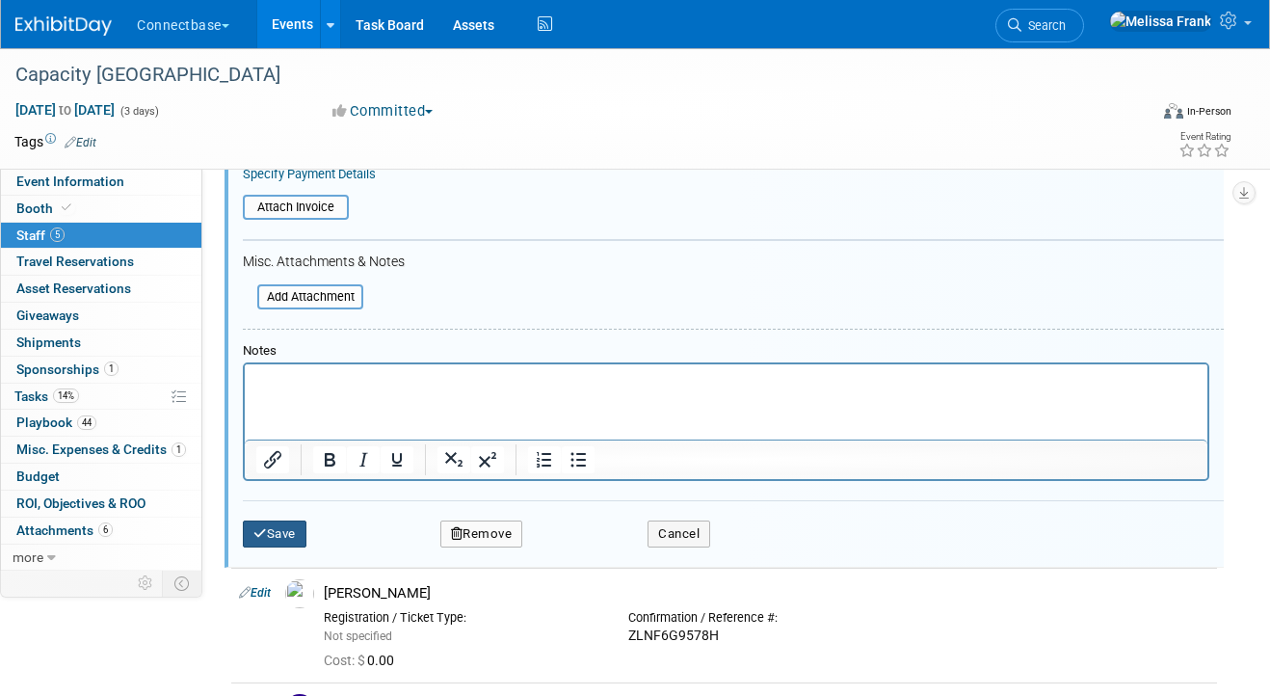
click at [273, 537] on button "Save" at bounding box center [275, 534] width 64 height 27
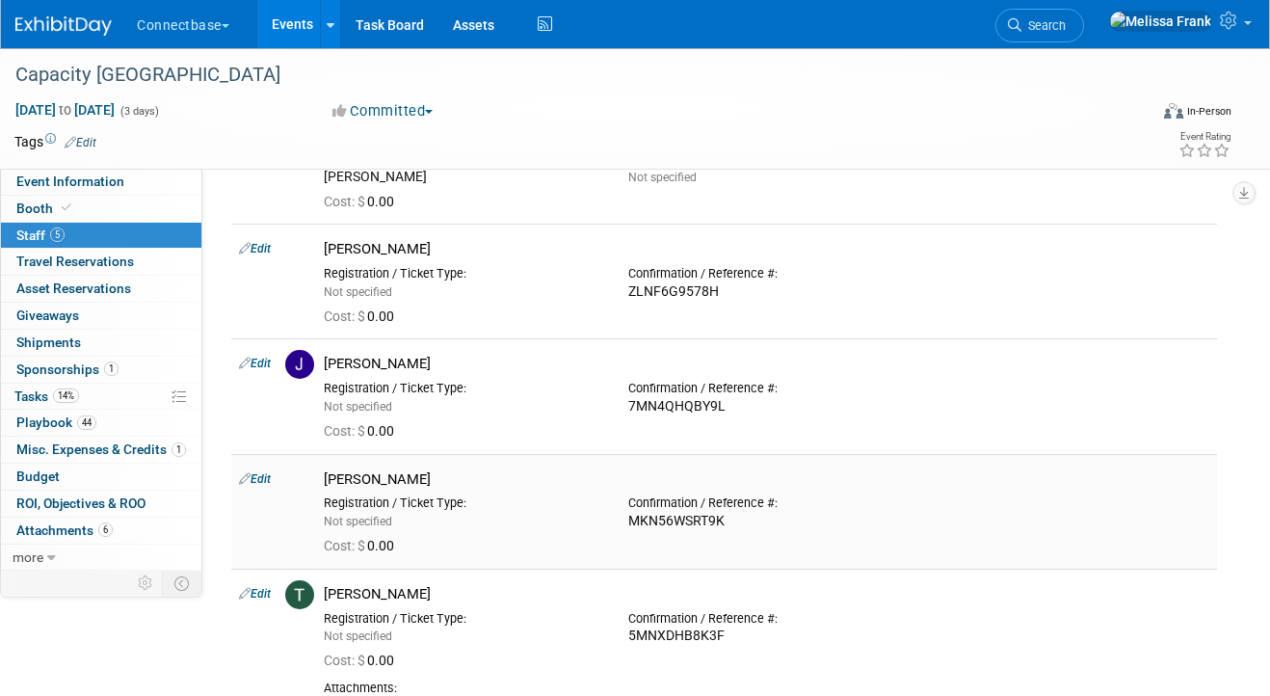
scroll to position [0, 0]
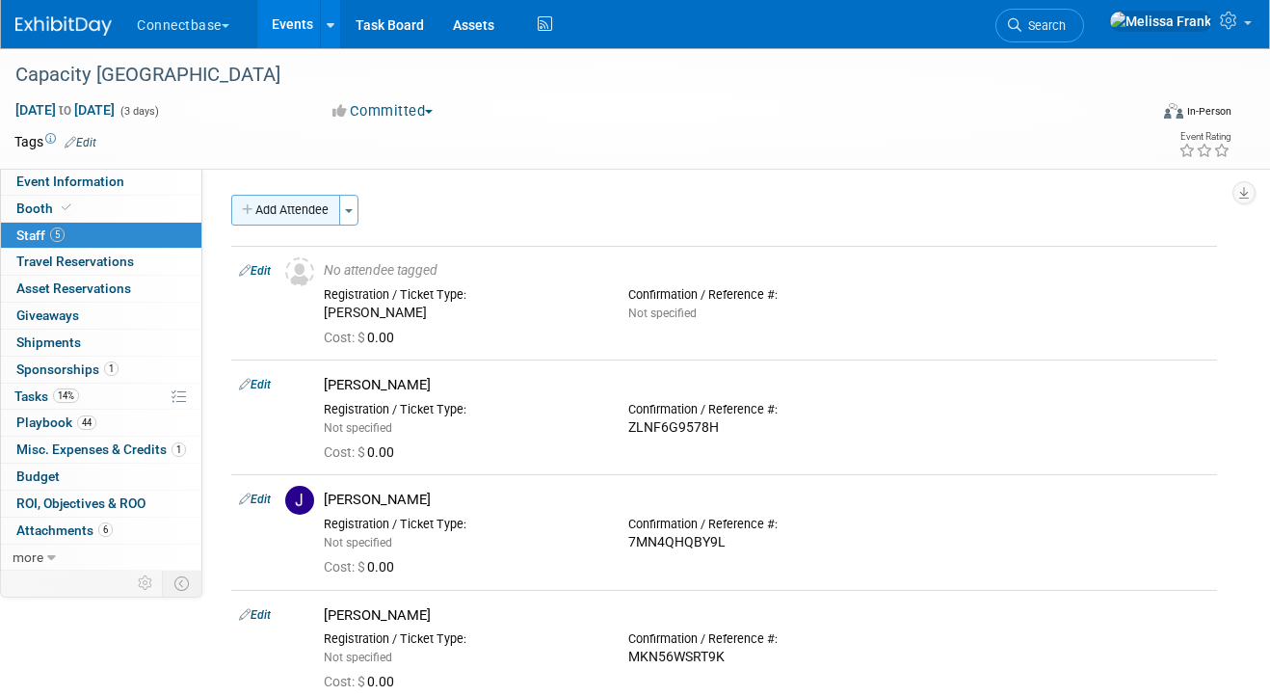
click at [300, 210] on button "Add Attendee" at bounding box center [285, 210] width 109 height 31
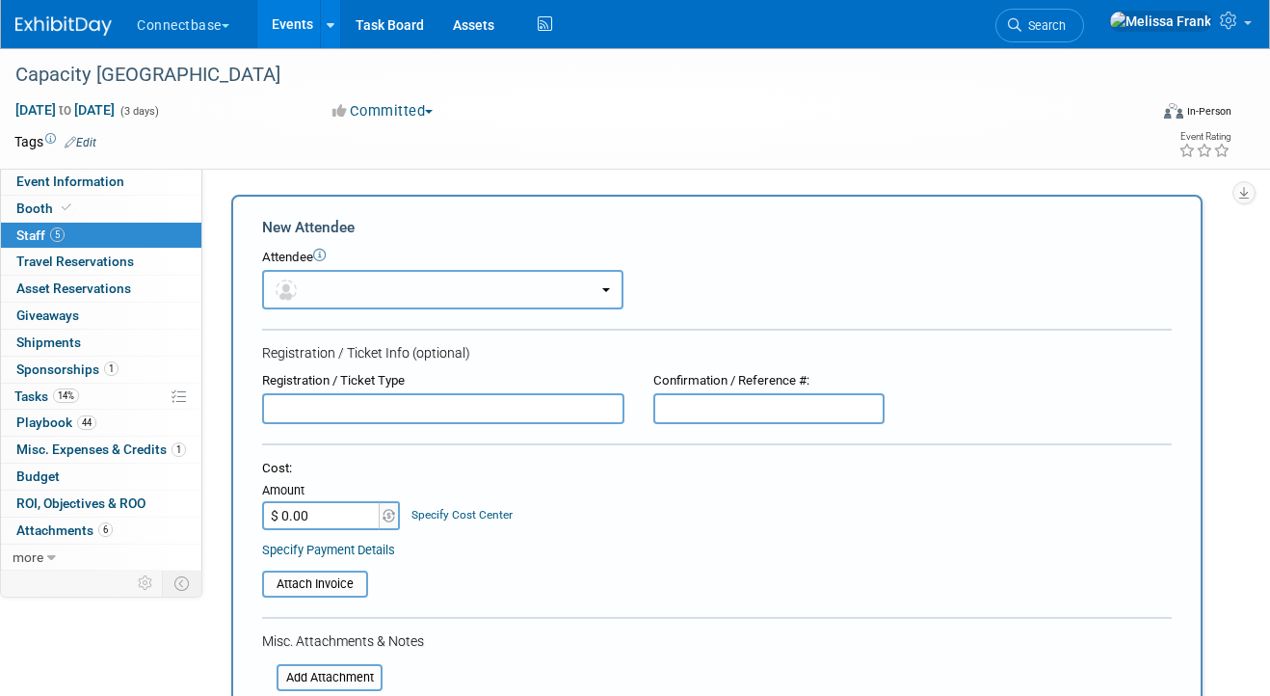
click at [430, 275] on button "button" at bounding box center [442, 290] width 361 height 40
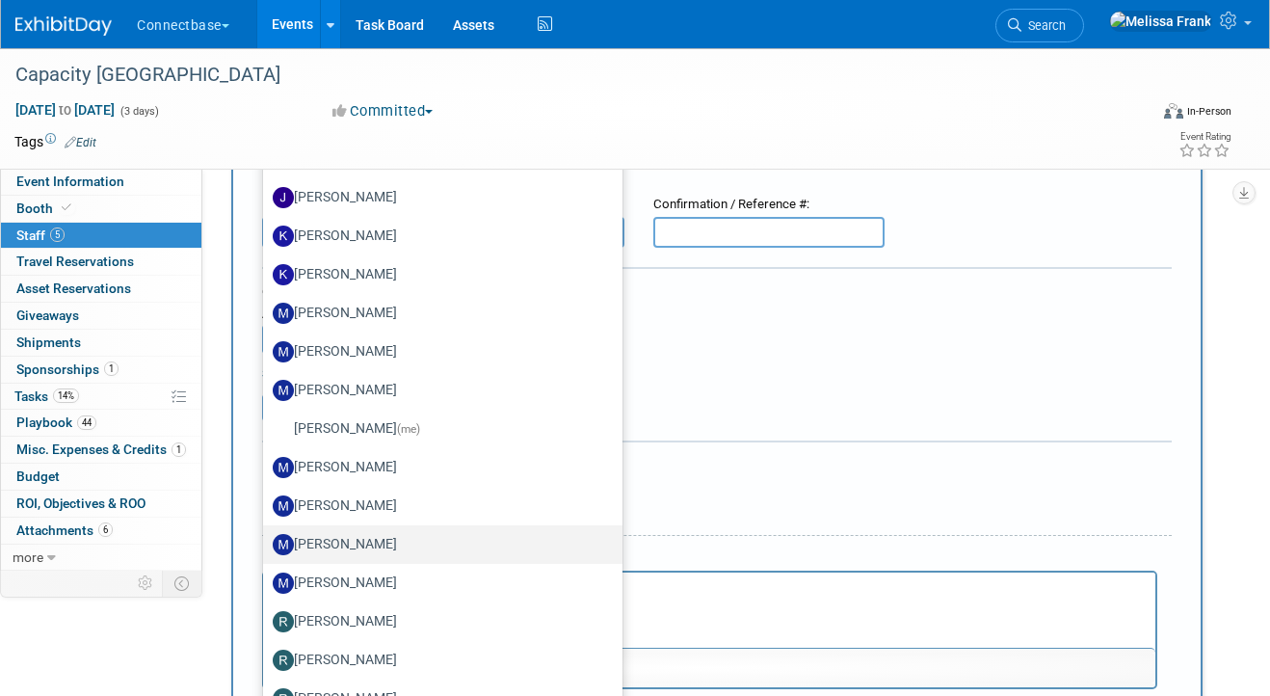
scroll to position [632, 0]
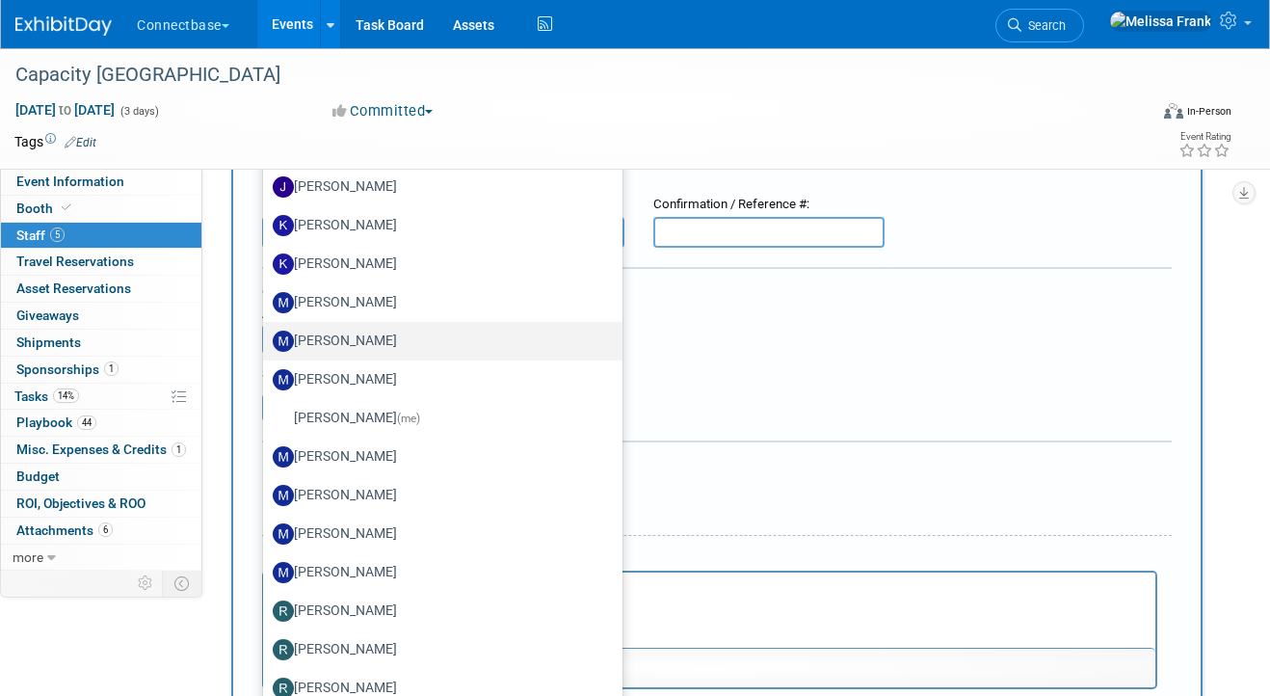
click at [347, 331] on label "[PERSON_NAME]" at bounding box center [438, 341] width 331 height 31
click at [266, 333] on input "[PERSON_NAME]" at bounding box center [260, 339] width 13 height 13
select select "22cb8122-768e-48d5-ad7f-0845f03719de"
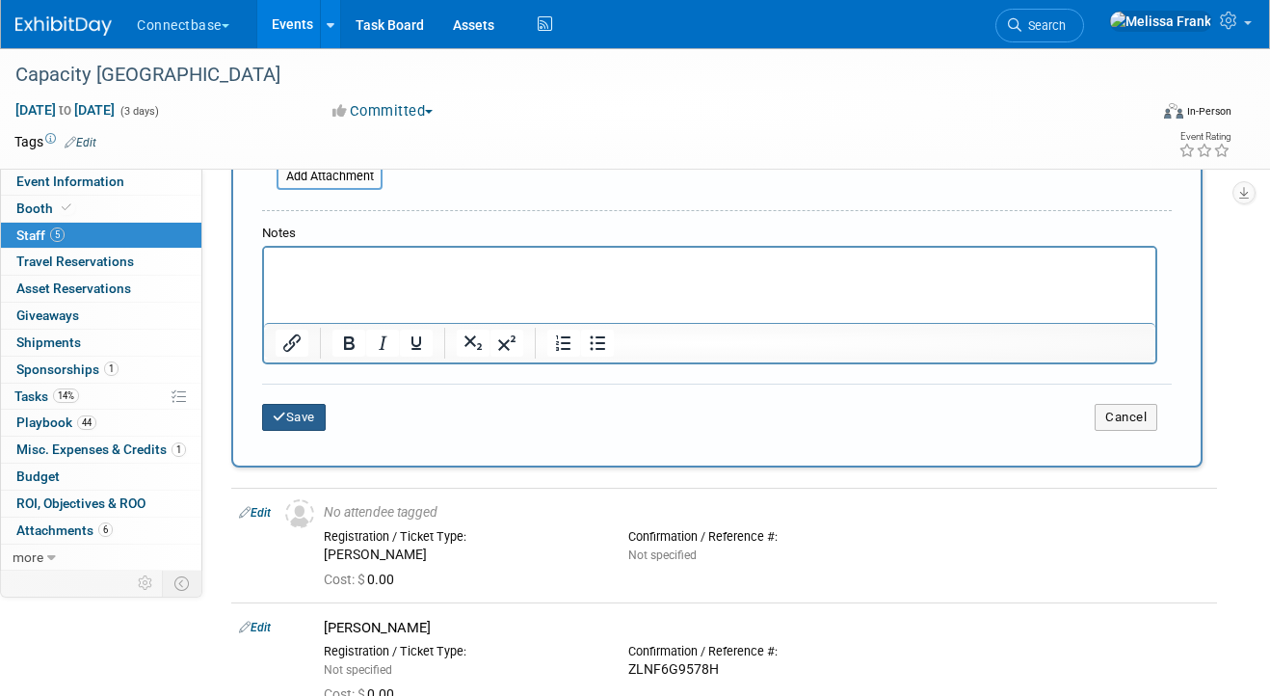
click at [299, 412] on button "Save" at bounding box center [294, 417] width 64 height 27
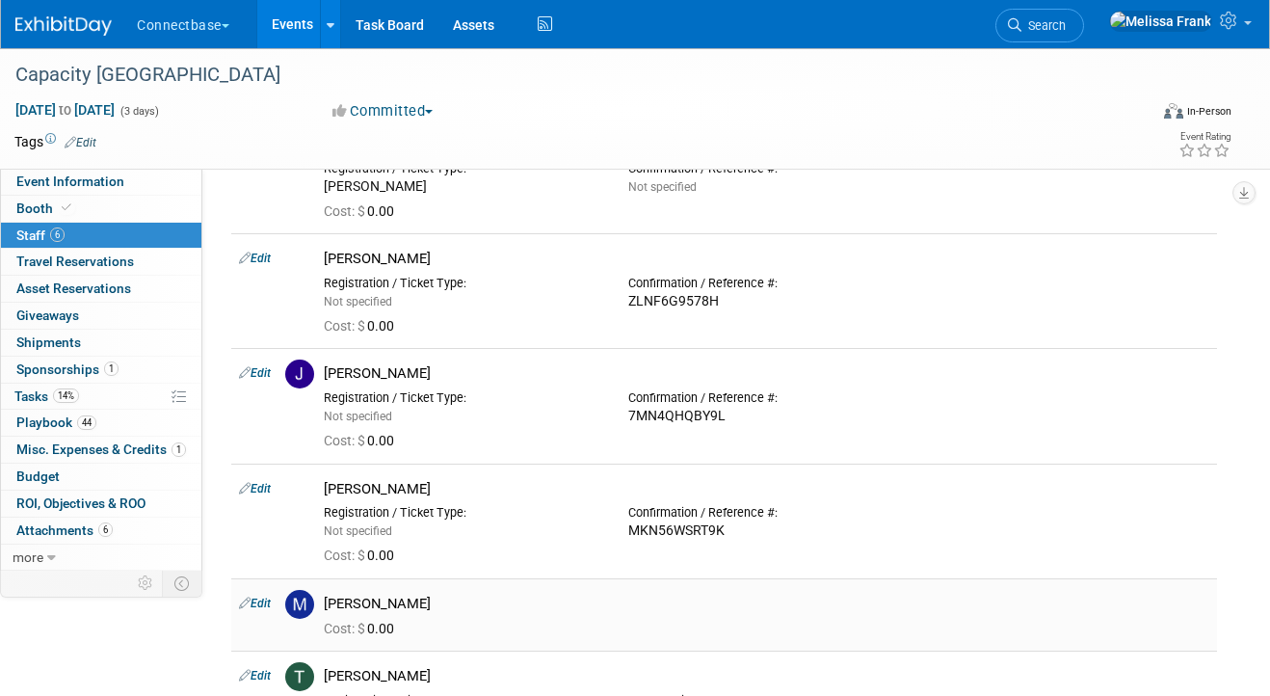
scroll to position [0, 0]
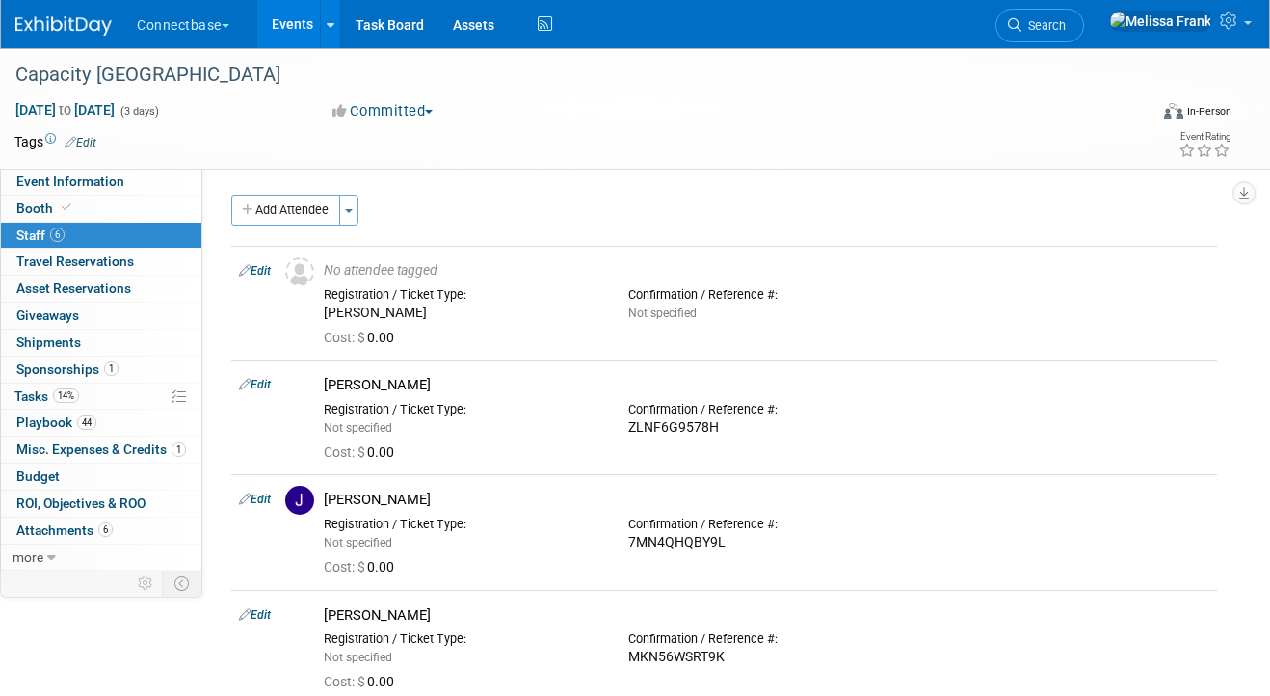
click at [315, 19] on link "Events" at bounding box center [292, 24] width 70 height 48
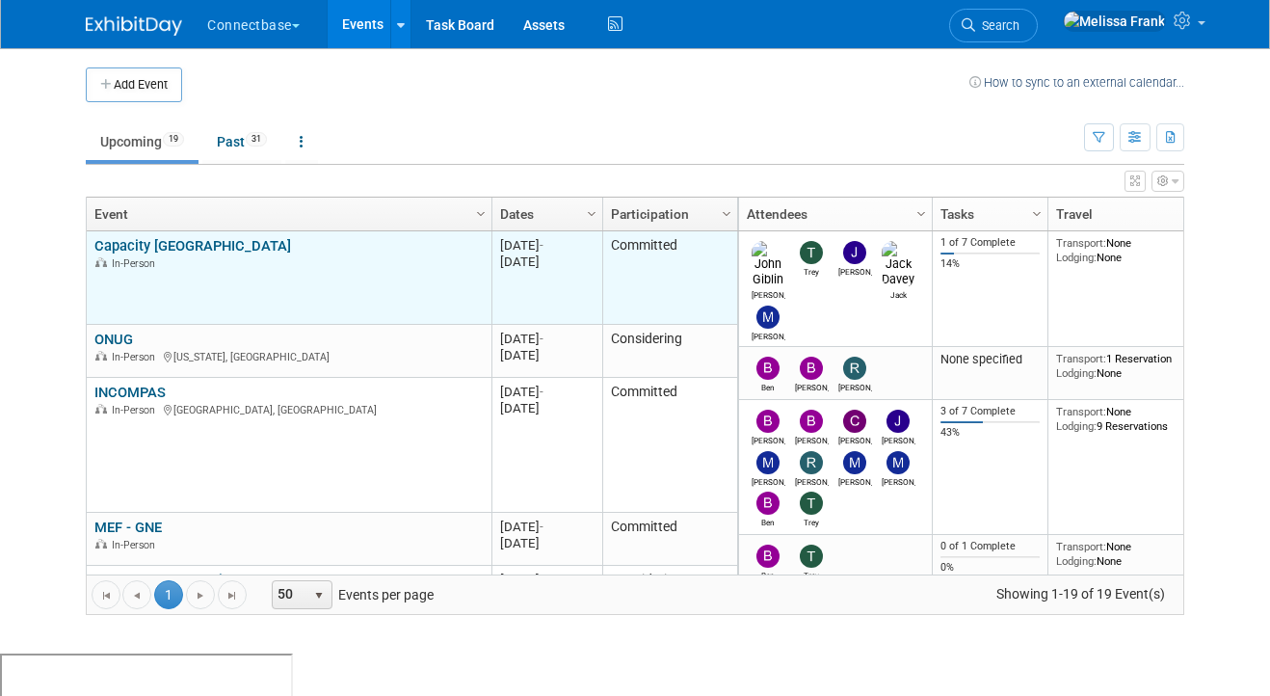
click at [129, 246] on link "Capacity [GEOGRAPHIC_DATA]" at bounding box center [192, 245] width 197 height 17
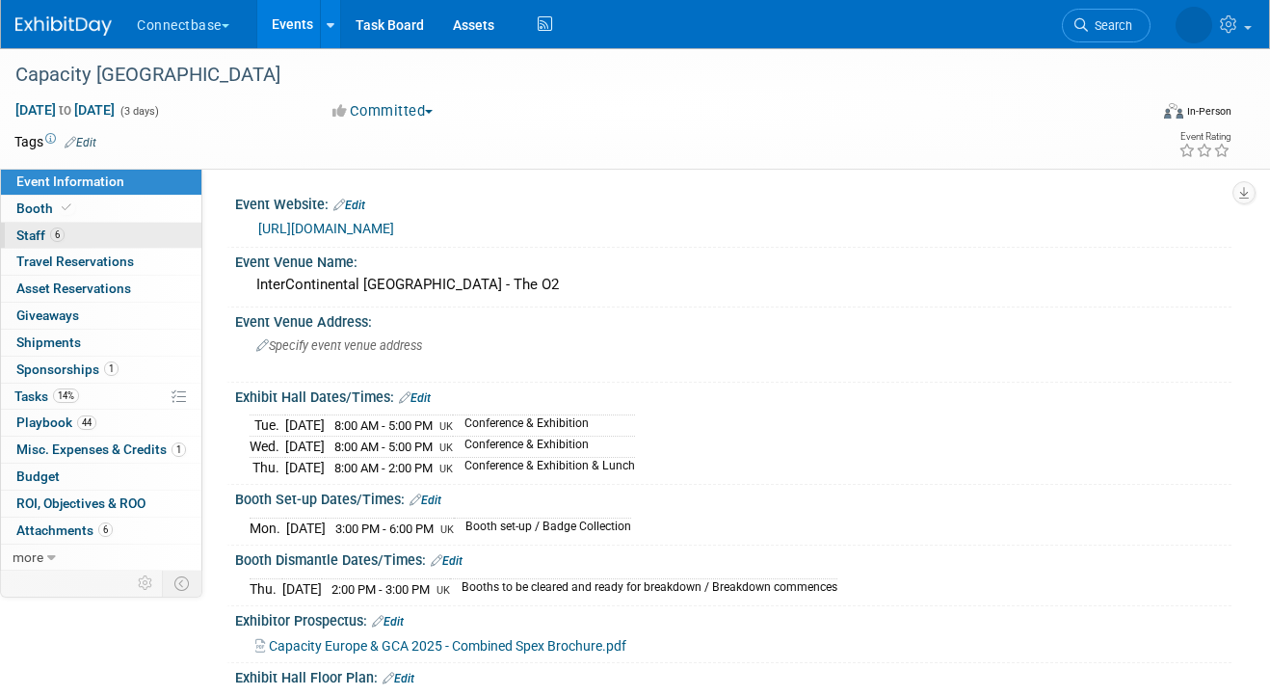
click at [61, 228] on span "6" at bounding box center [57, 234] width 14 height 14
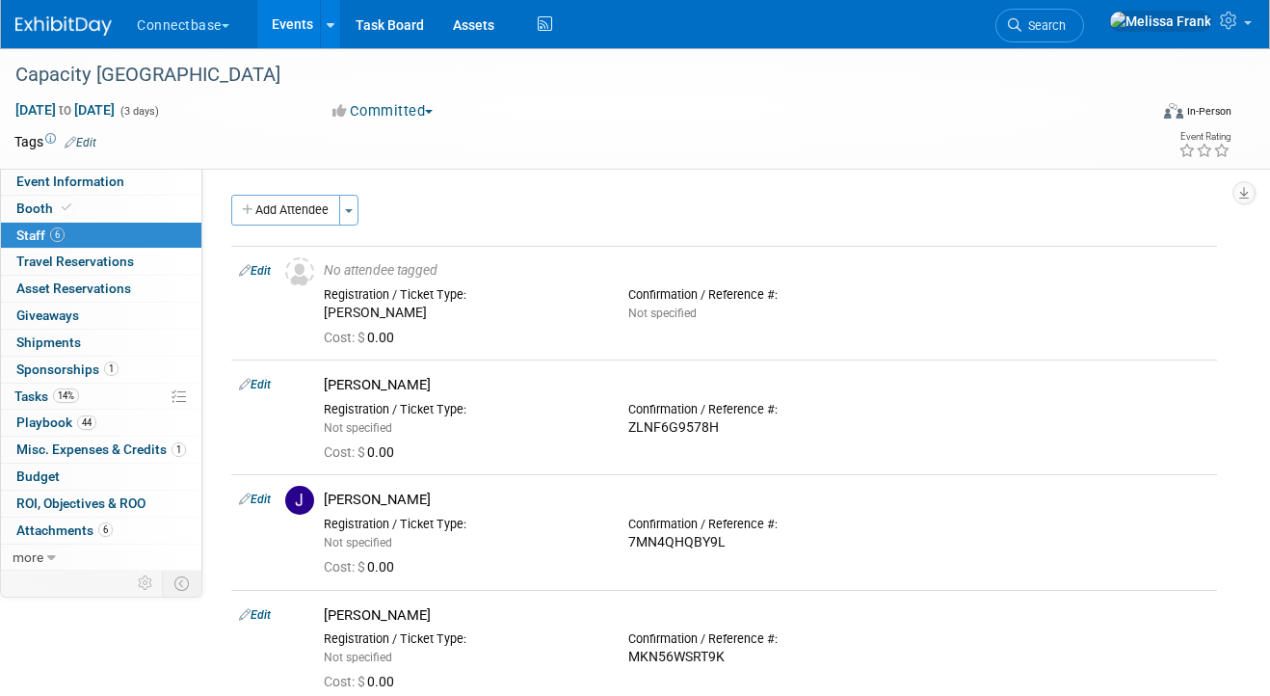
click at [300, 15] on link "Events" at bounding box center [292, 24] width 70 height 48
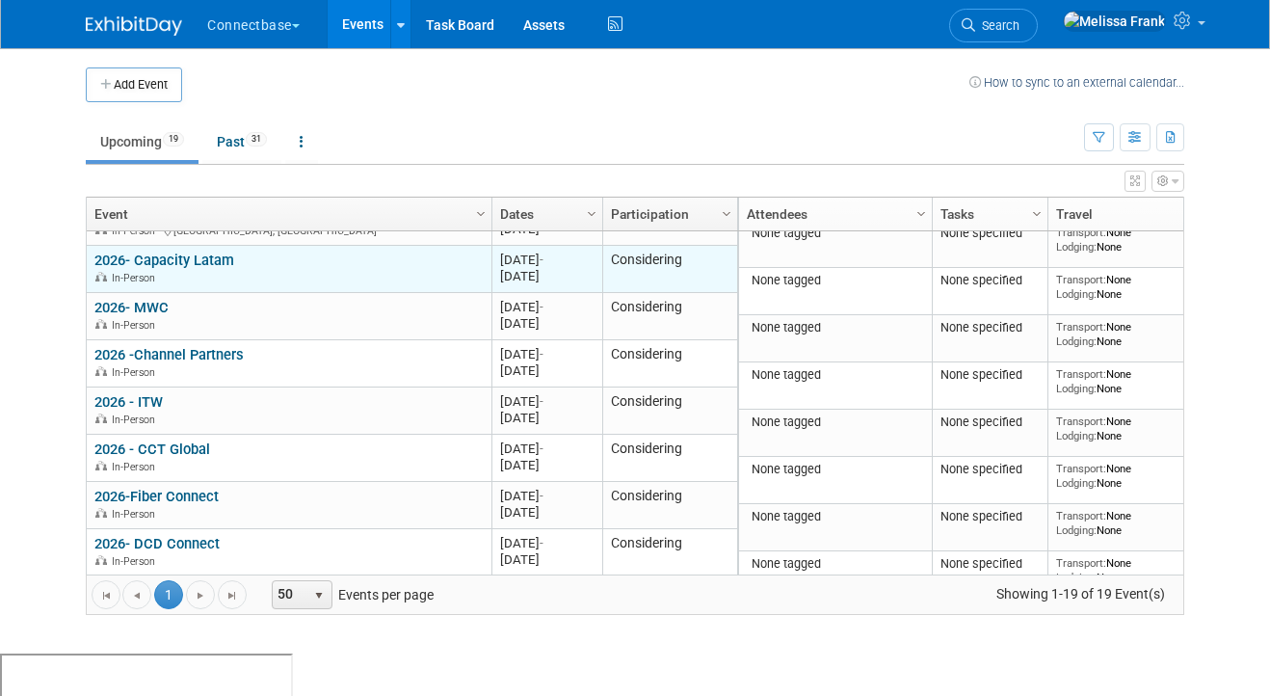
scroll to position [341, 0]
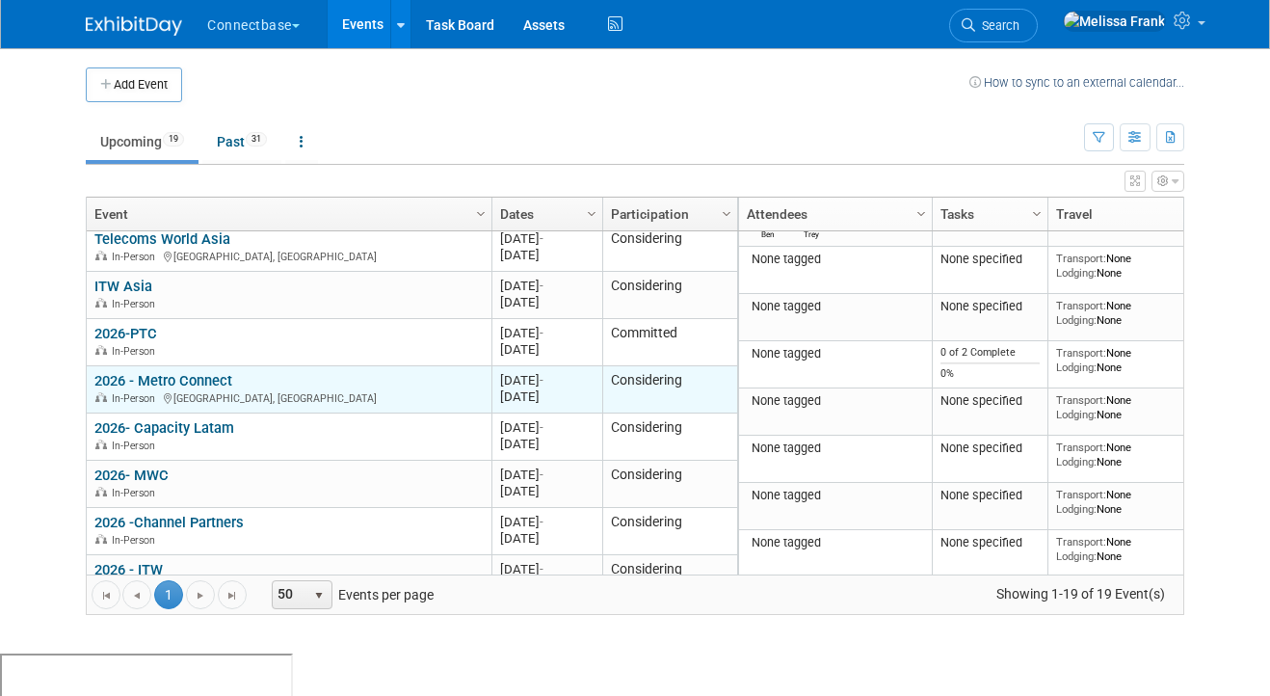
click at [163, 381] on link "2026 - Metro Connect" at bounding box center [163, 380] width 138 height 17
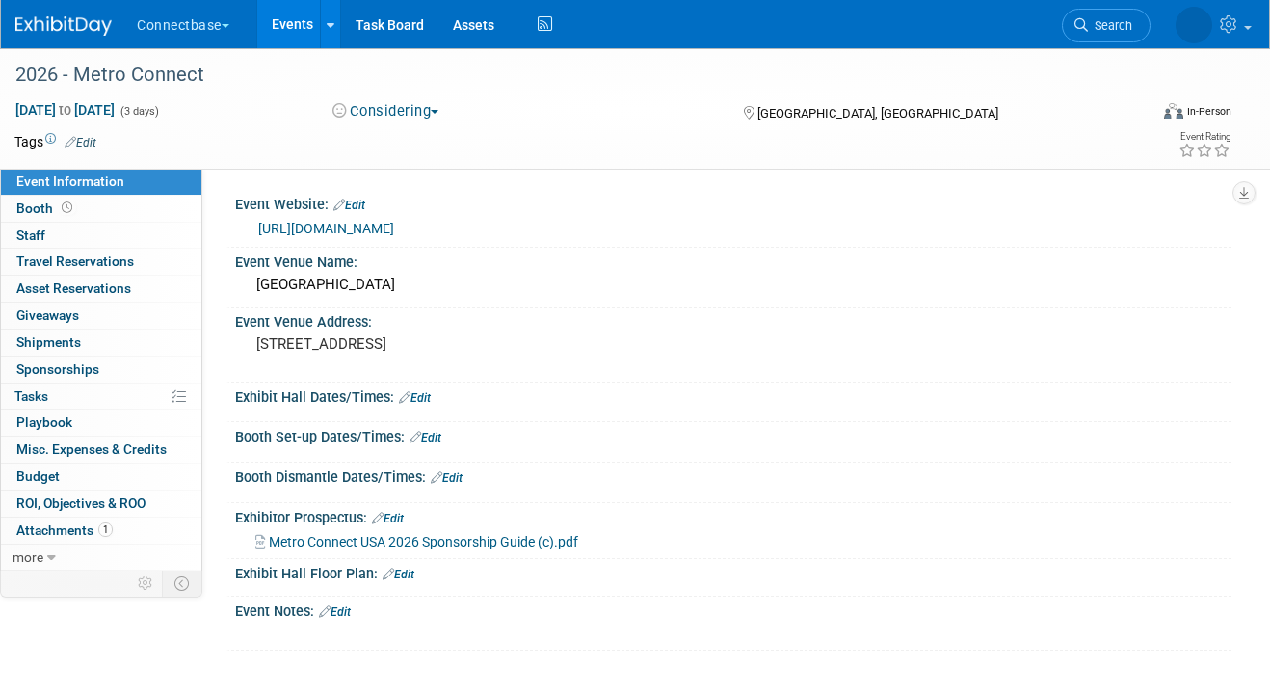
click at [343, 610] on link "Edit" at bounding box center [335, 611] width 32 height 13
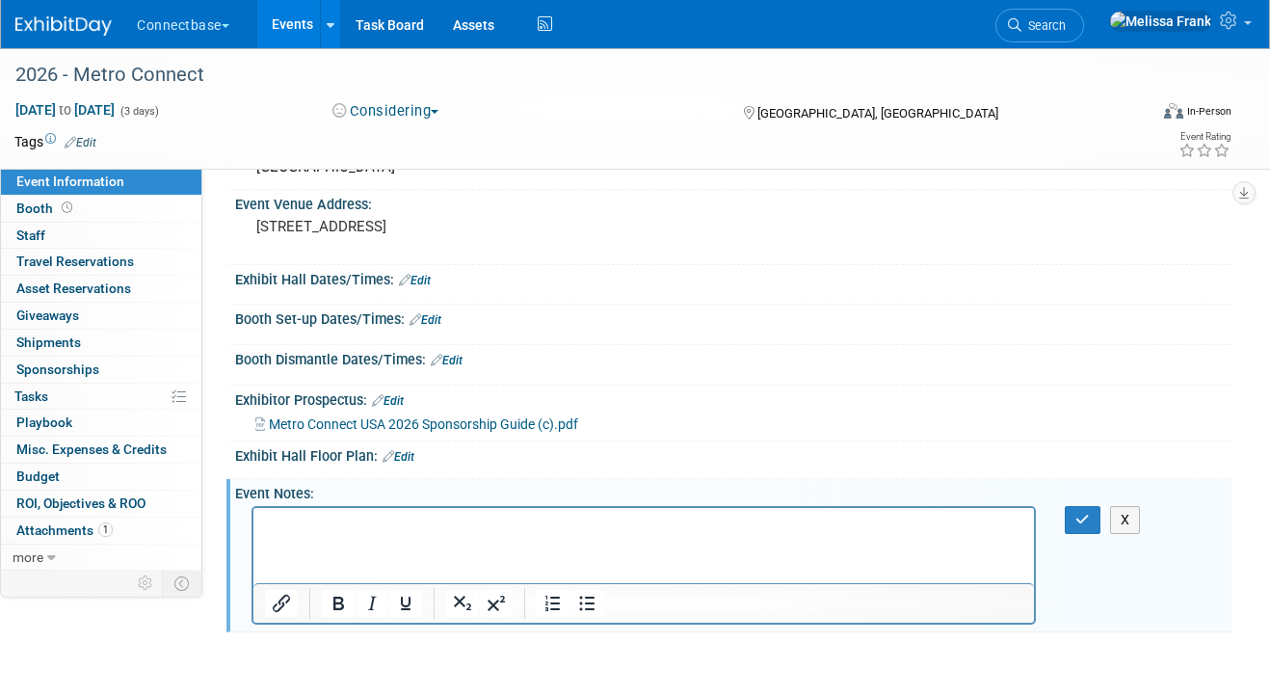
scroll to position [120, 0]
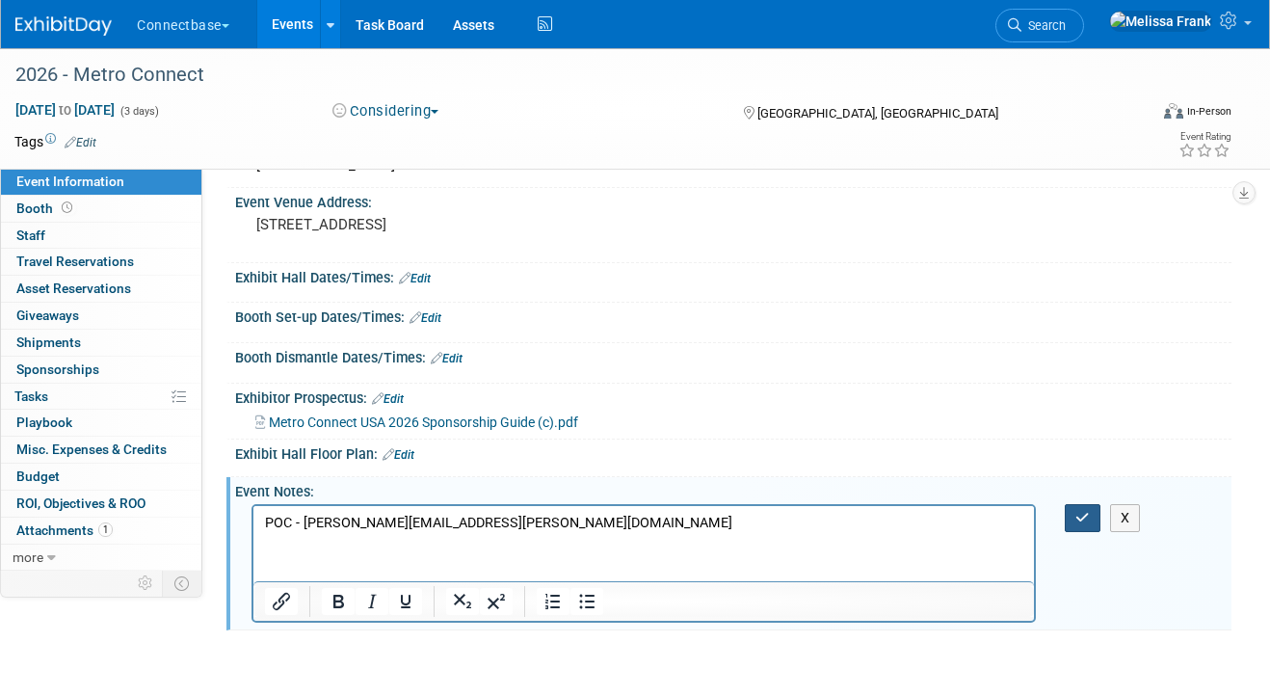
click at [1077, 518] on icon "button" at bounding box center [1083, 517] width 14 height 13
